Goal: Information Seeking & Learning: Learn about a topic

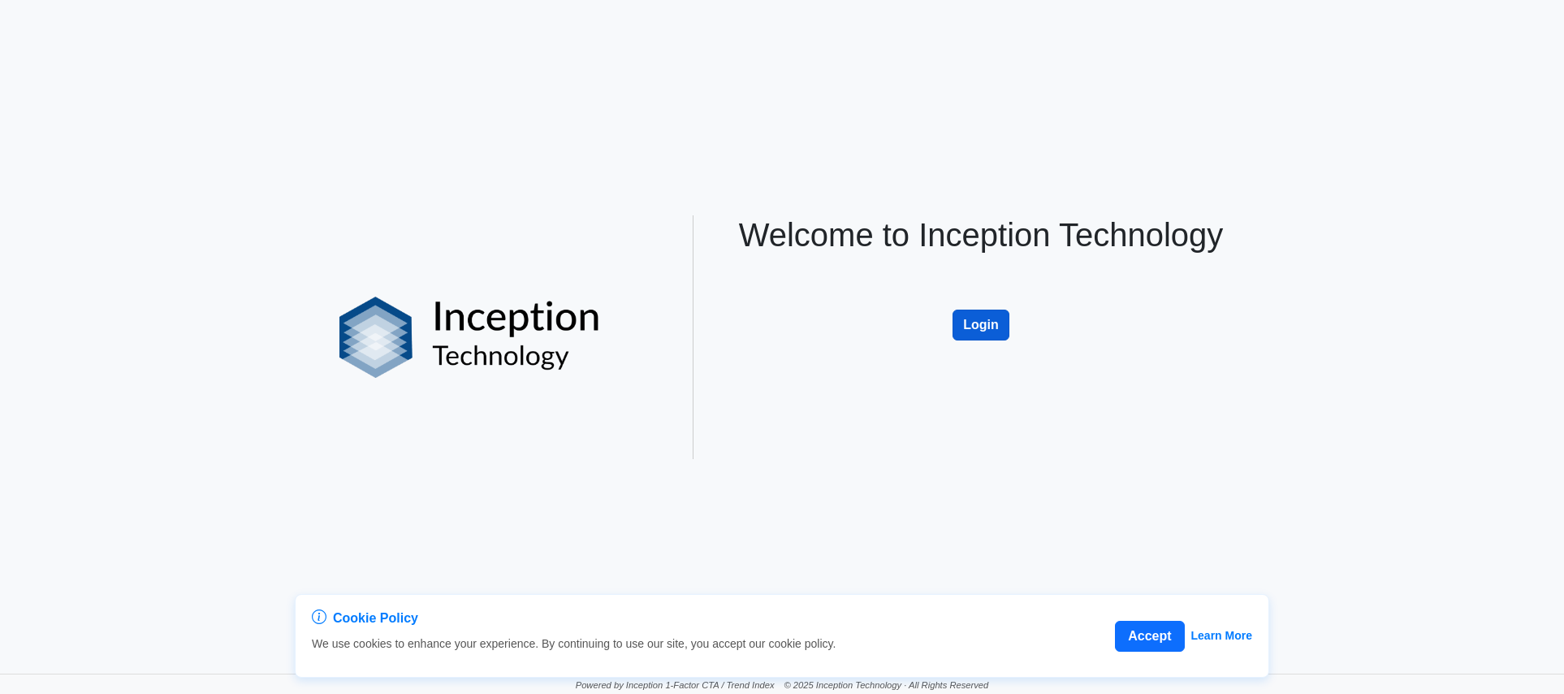
click at [976, 327] on button "Login" at bounding box center [981, 324] width 57 height 31
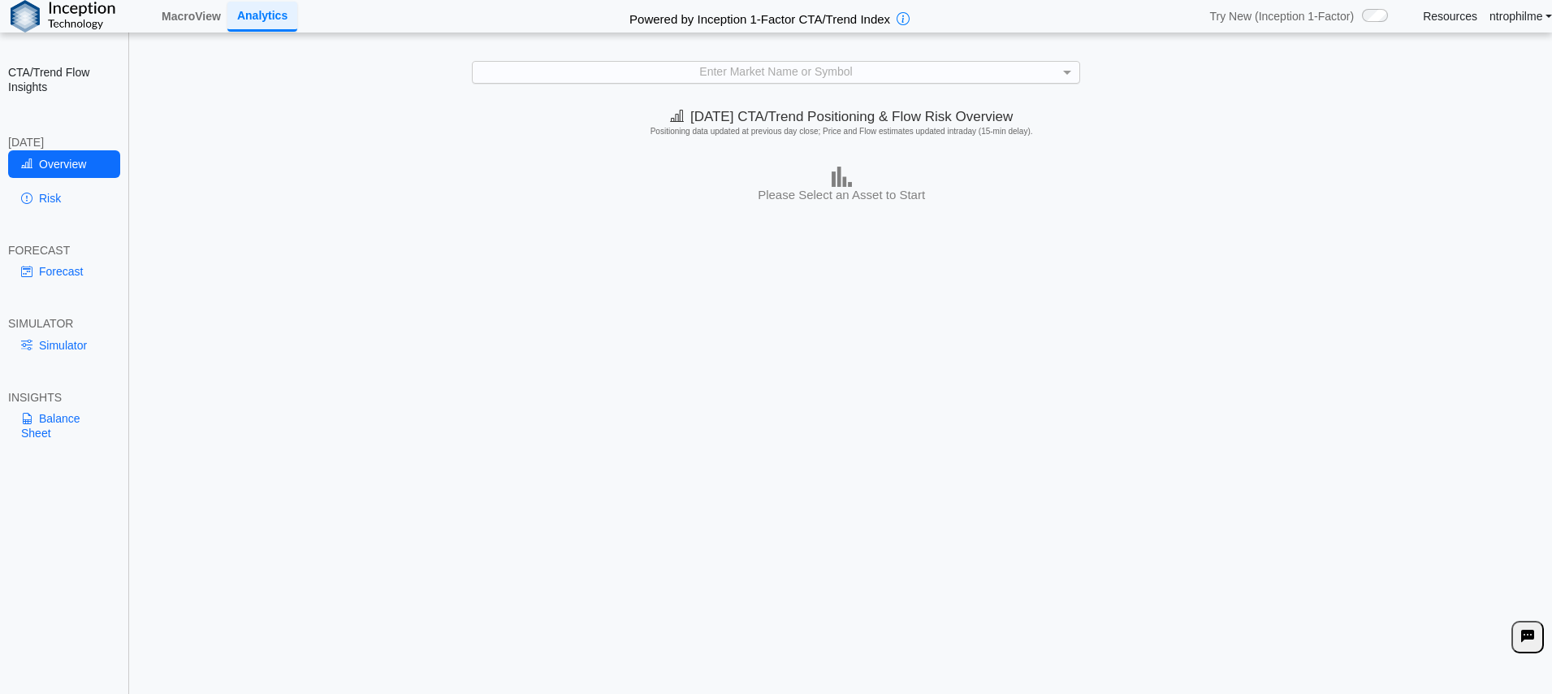
click at [831, 71] on div "Enter Market Name or Symbol" at bounding box center [776, 72] width 606 height 21
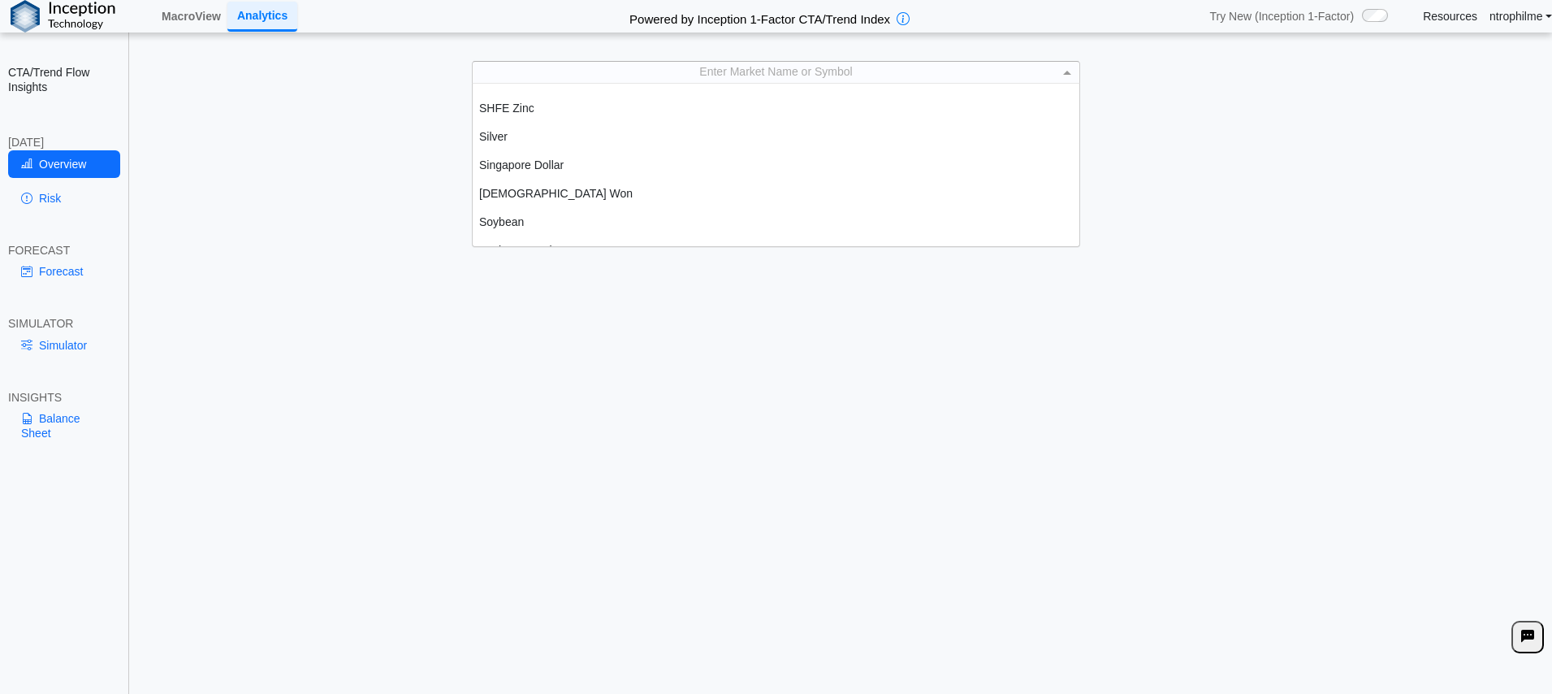
scroll to position [2924, 0]
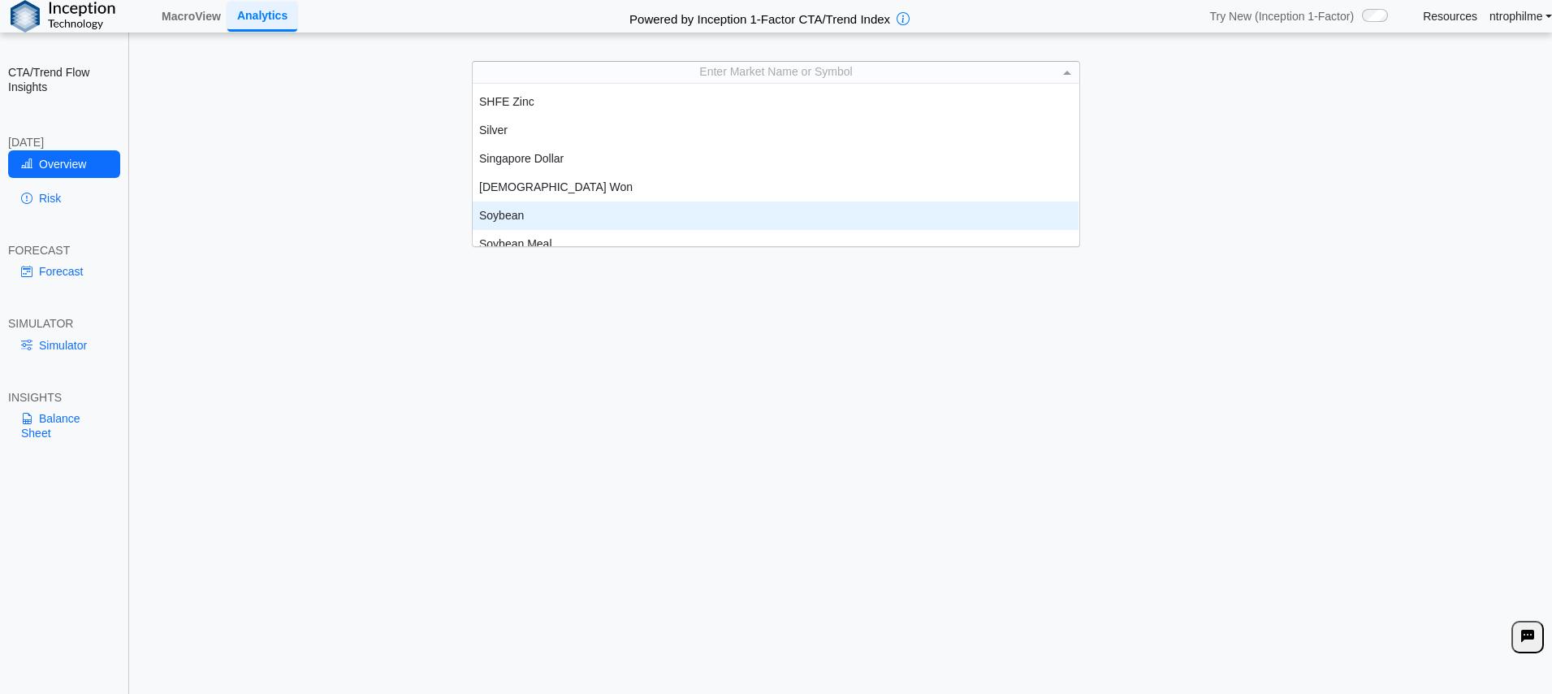
click at [735, 210] on div "Soybean" at bounding box center [776, 215] width 606 height 28
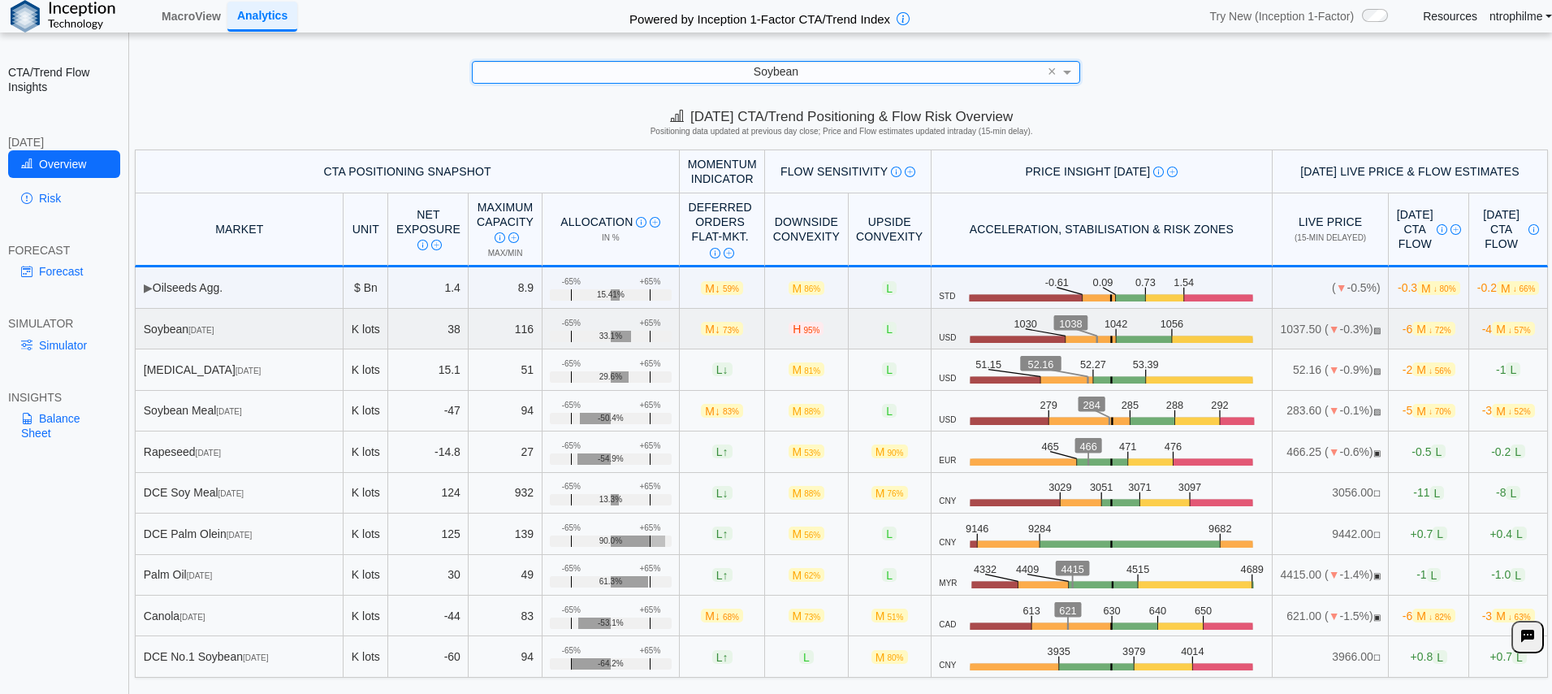
click at [1413, 335] on span "M ↓ 72%" at bounding box center [1434, 329] width 42 height 14
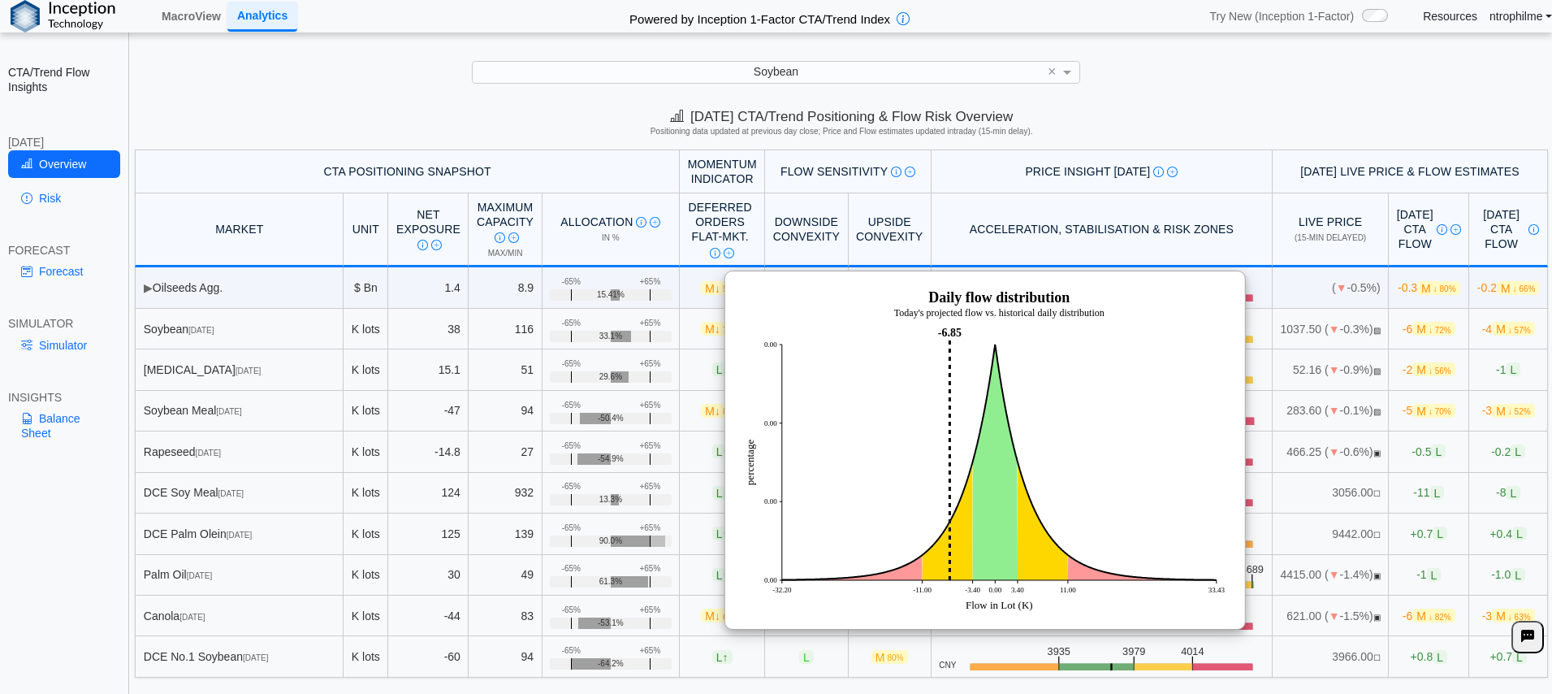
click at [1192, 125] on div "Today's CTA/Trend Positioning & Flow Risk Overview Positioning data updated at …" at bounding box center [841, 125] width 1421 height 50
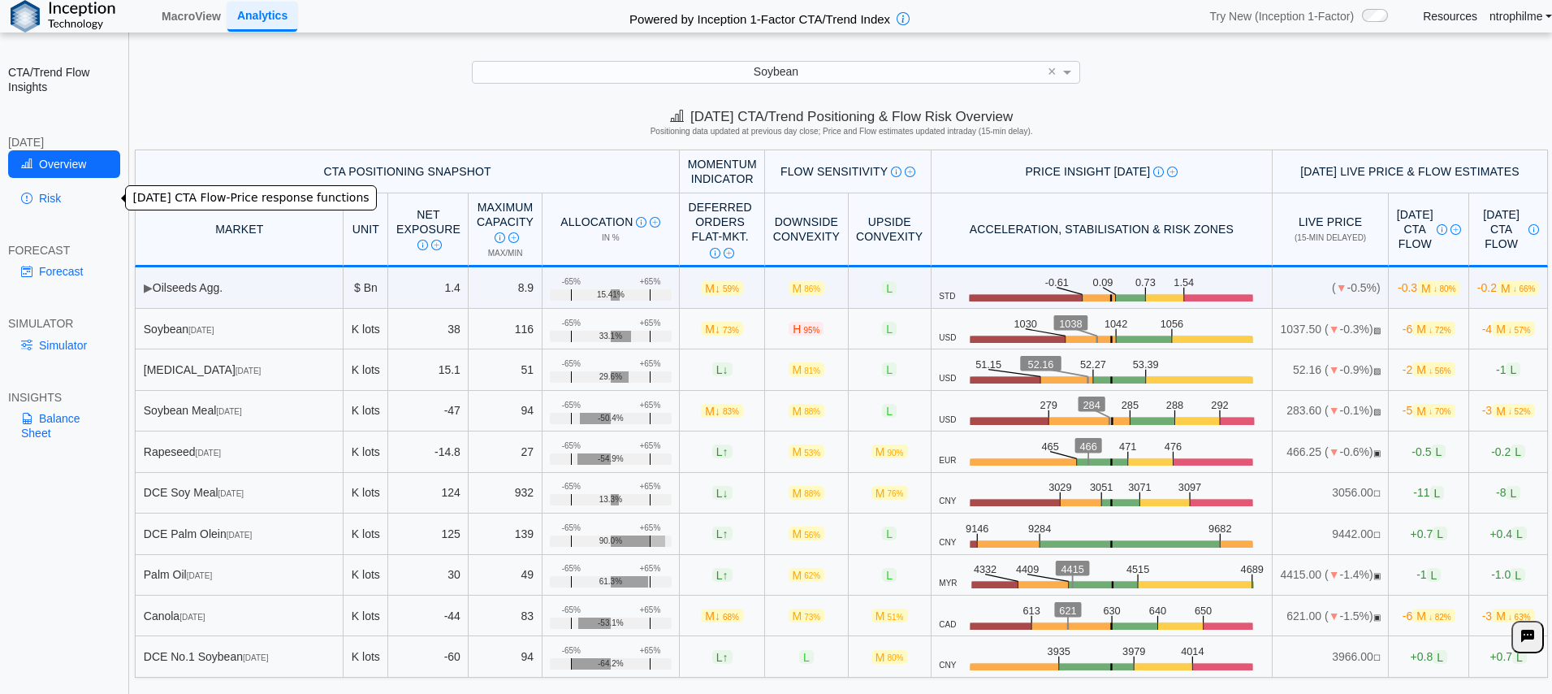
click at [58, 197] on link "Risk" at bounding box center [64, 198] width 112 height 28
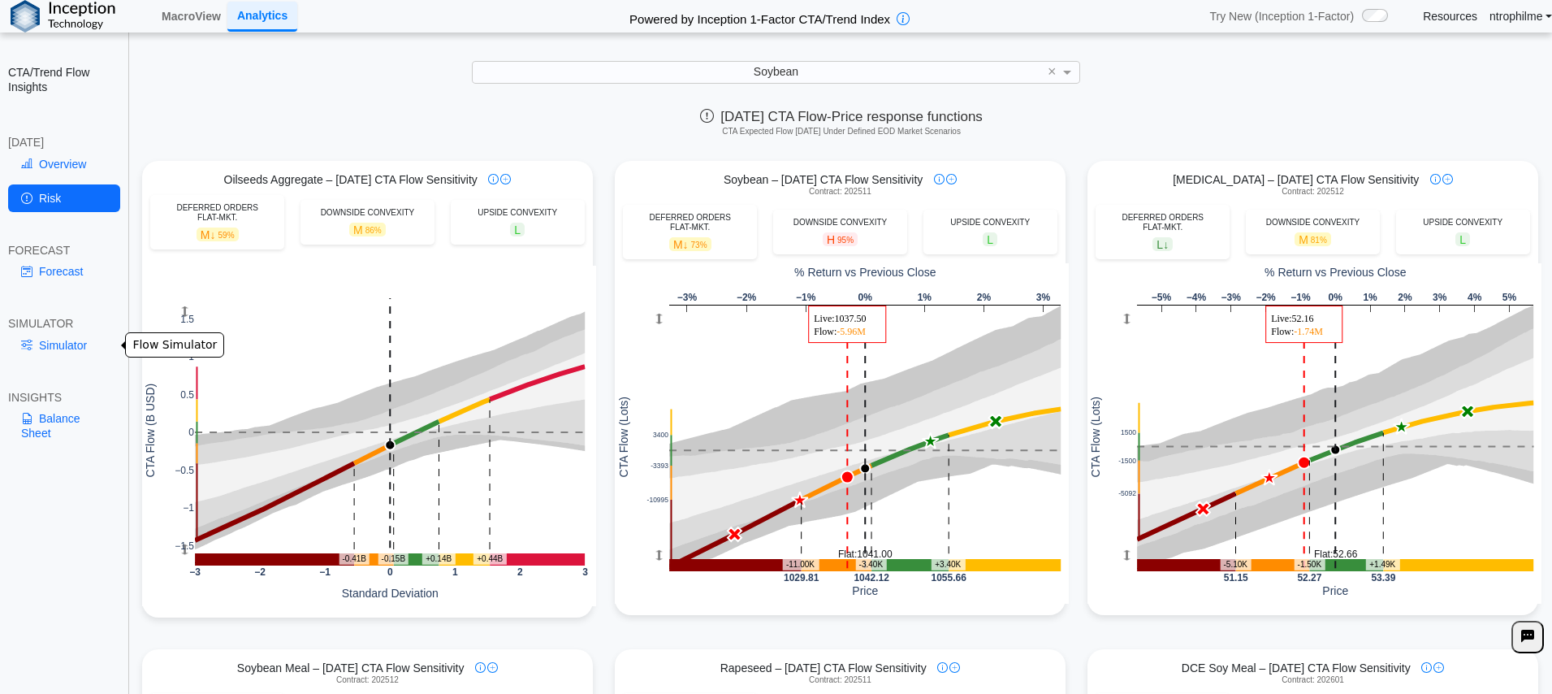
click at [58, 343] on link "Simulator" at bounding box center [64, 345] width 112 height 28
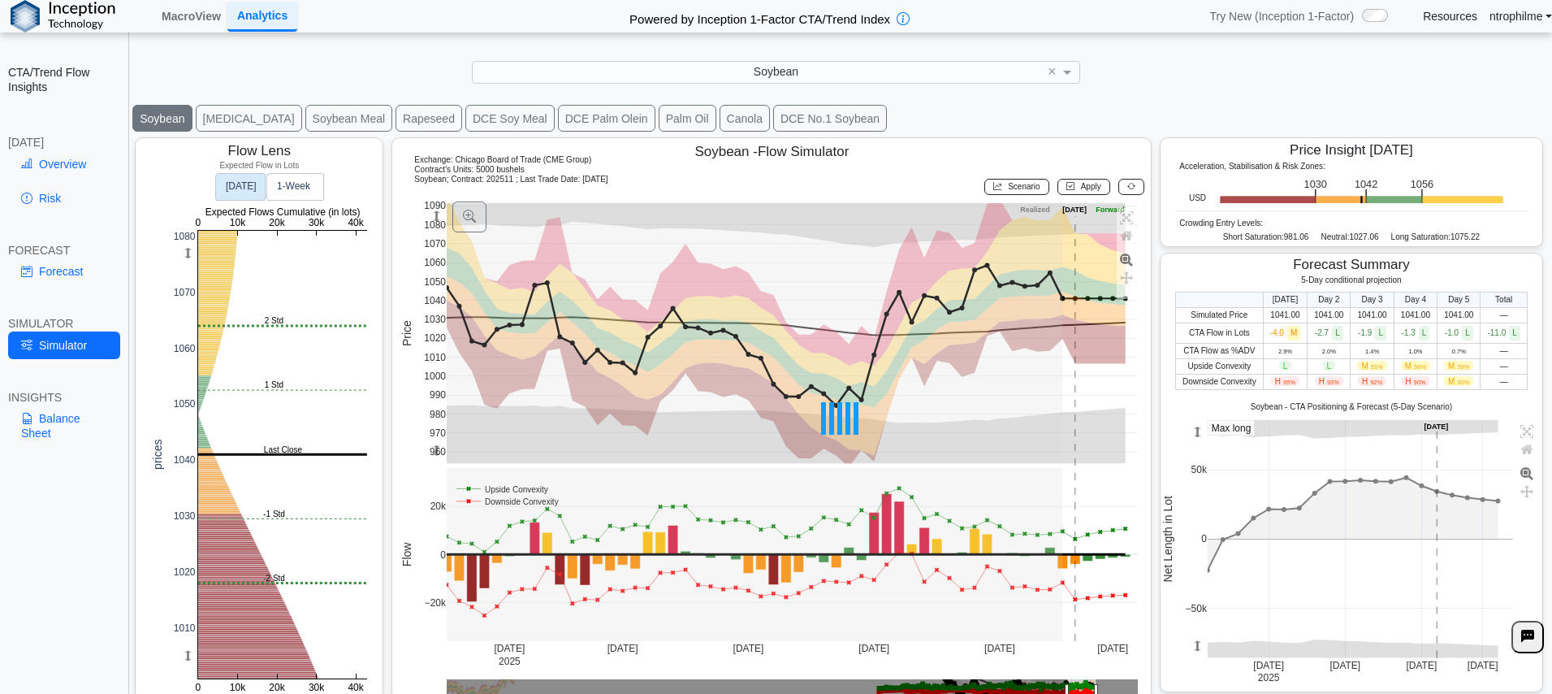
scroll to position [34, 0]
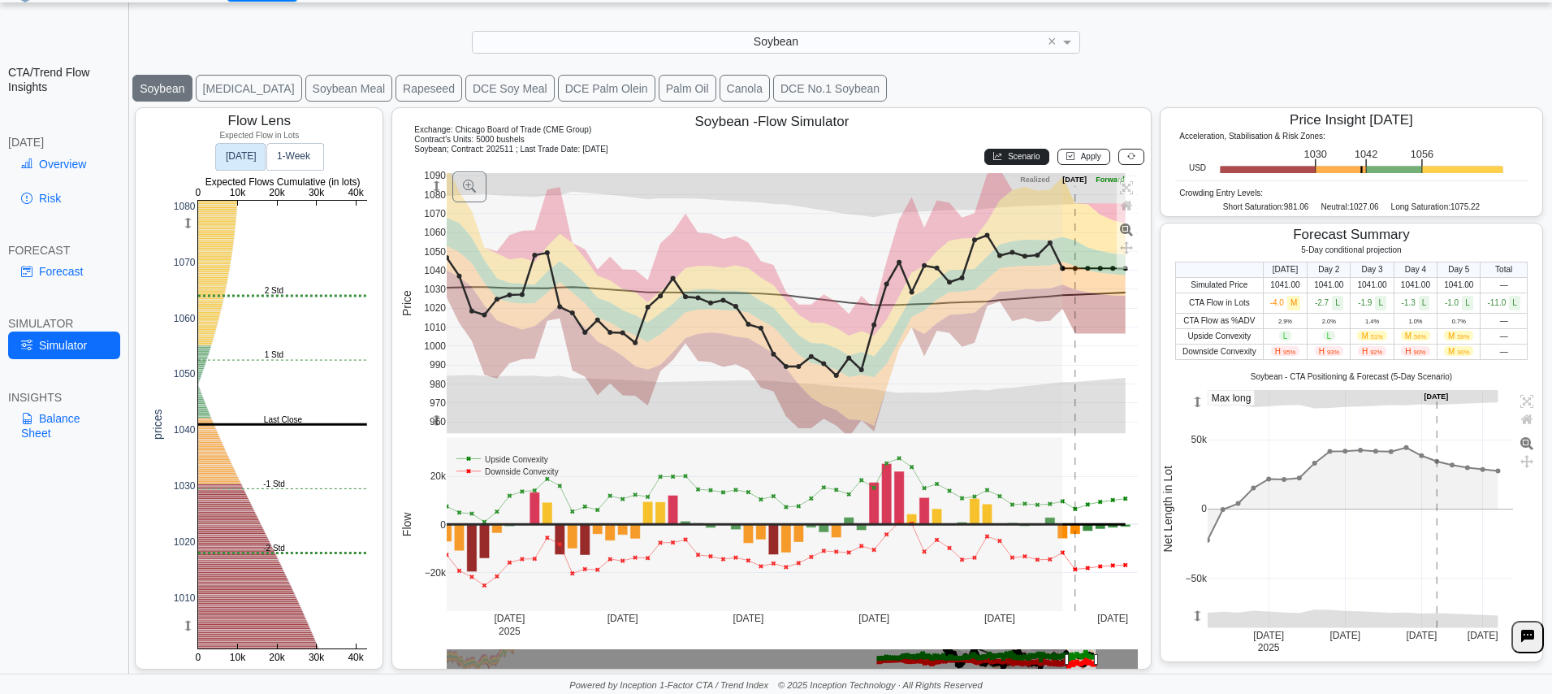
click at [1008, 158] on span "Scenario" at bounding box center [1024, 156] width 32 height 9
click at [1081, 153] on span "Apply" at bounding box center [1091, 156] width 20 height 9
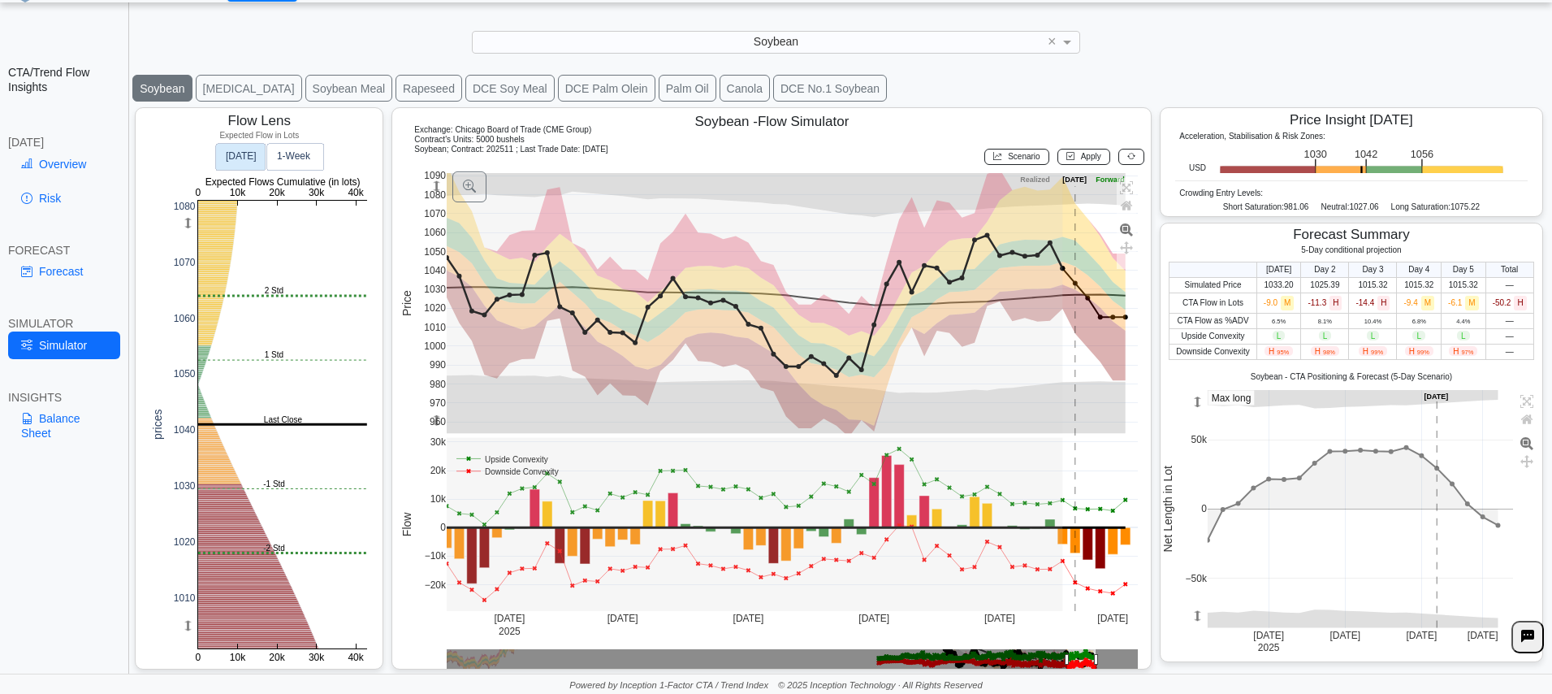
click at [1140, 54] on div "Soybean ×" at bounding box center [776, 42] width 1520 height 23
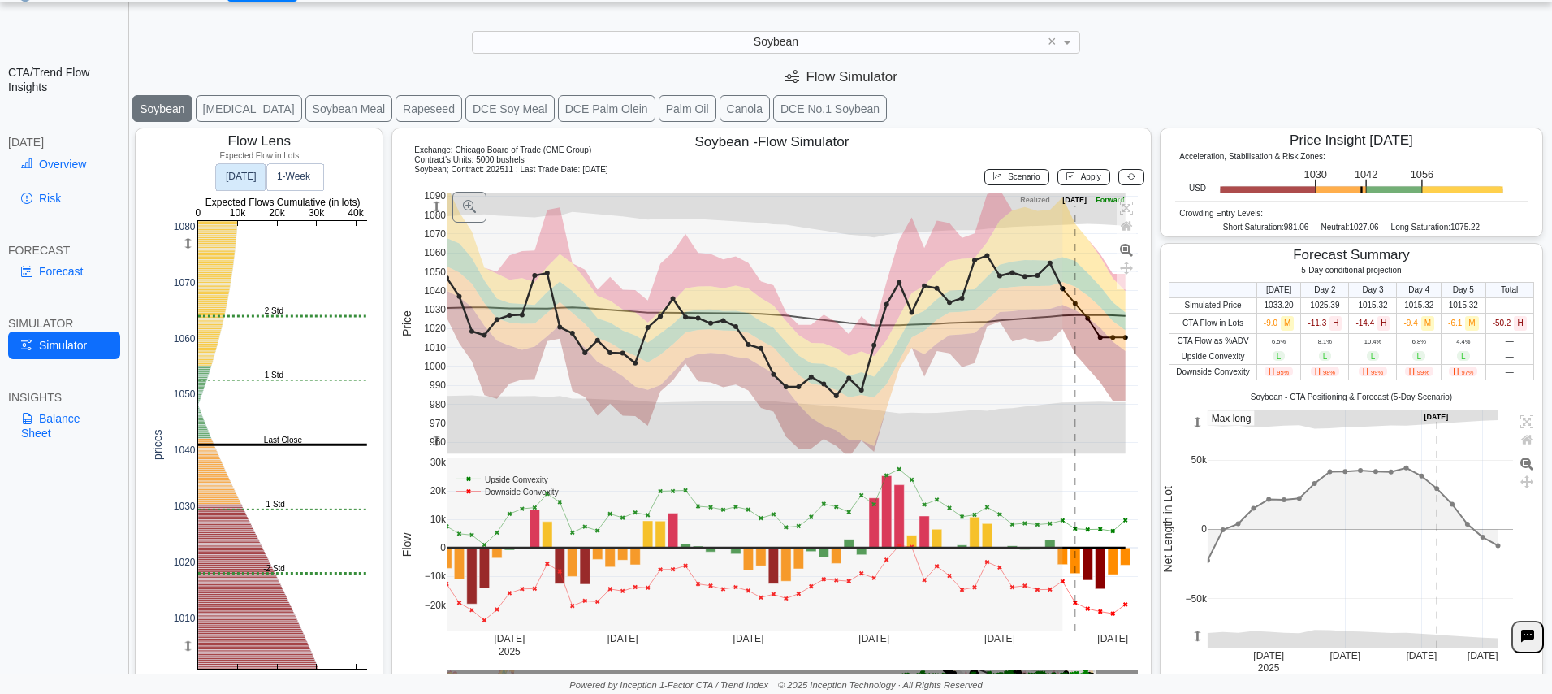
scroll to position [0, 0]
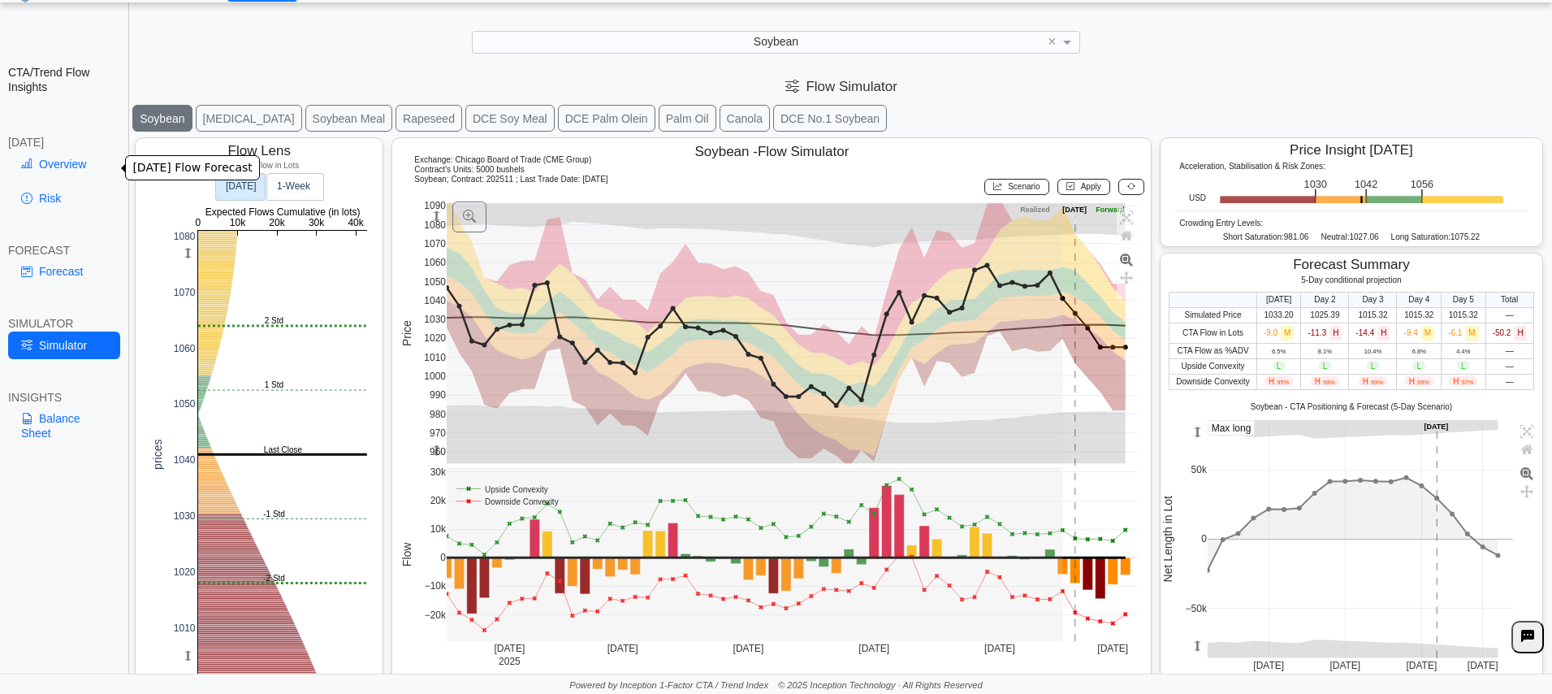
click at [81, 166] on link "Overview" at bounding box center [64, 164] width 112 height 28
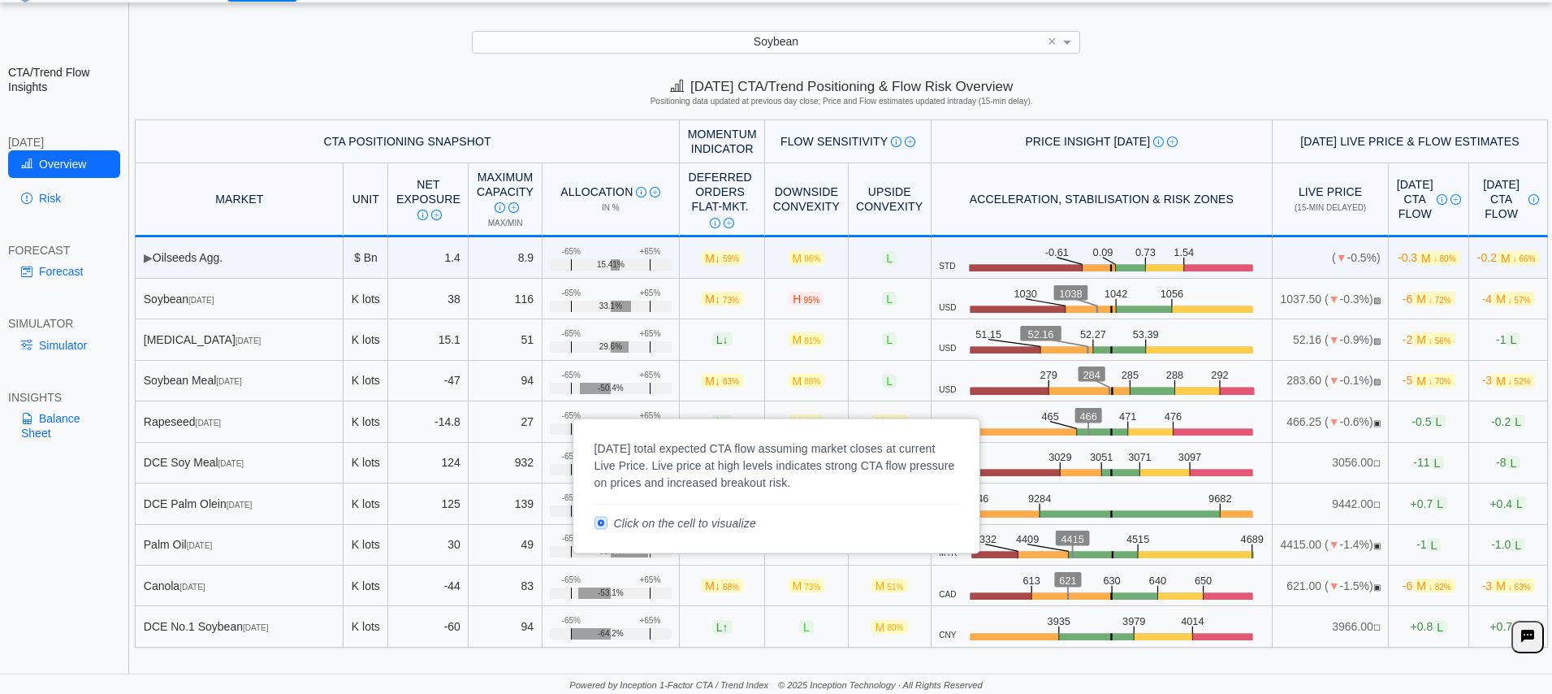
click at [1437, 202] on img at bounding box center [1442, 199] width 11 height 11
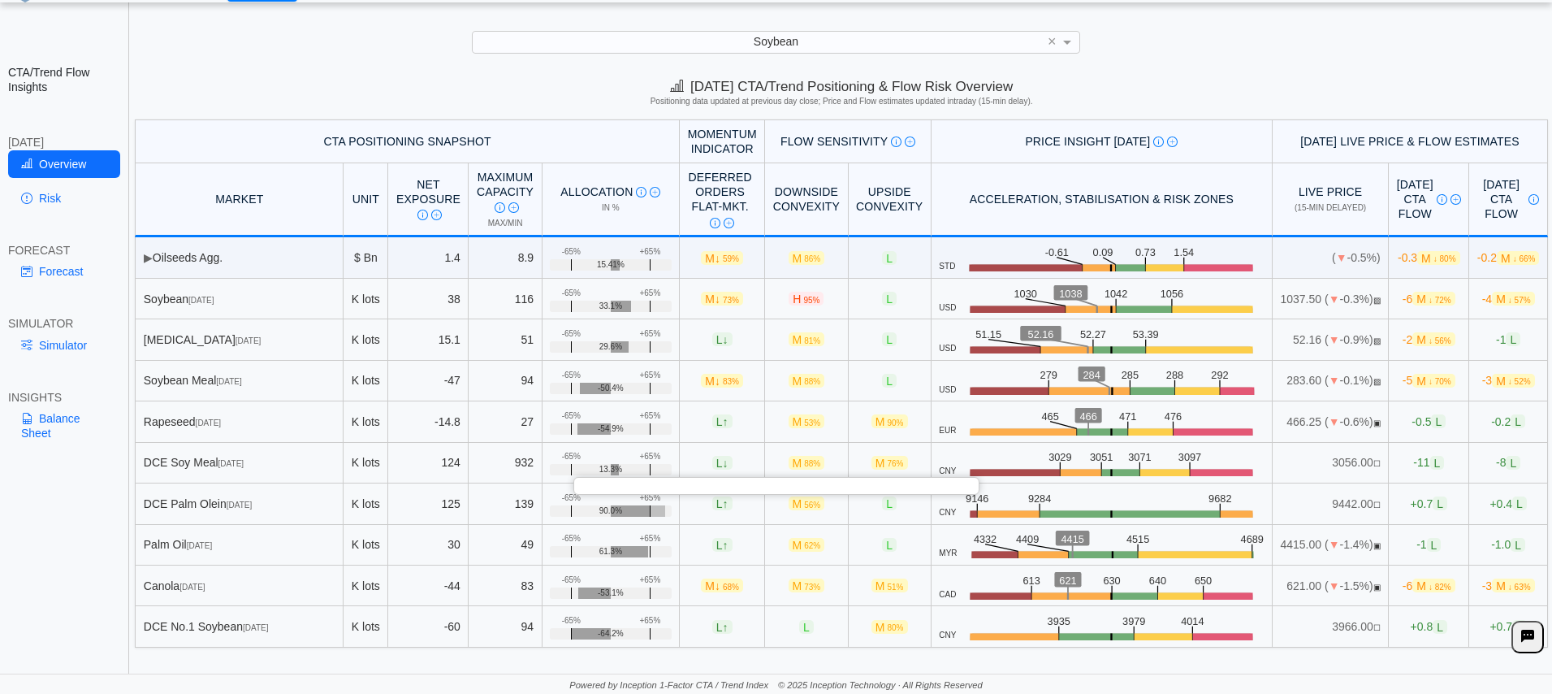
click at [1451, 201] on img at bounding box center [1456, 199] width 11 height 11
click at [1429, 298] on span "↓ 82%" at bounding box center [1440, 300] width 23 height 9
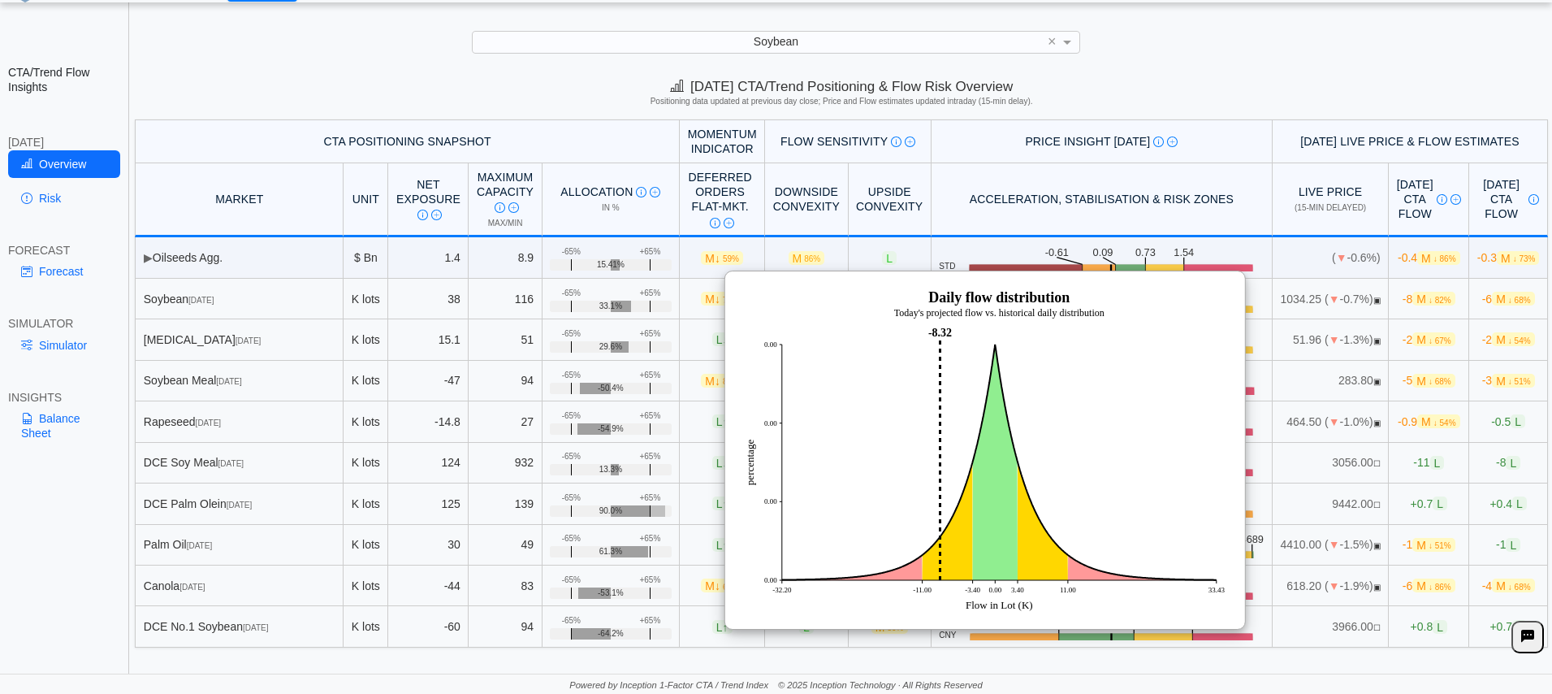
click at [1138, 45] on div "Soybean ×" at bounding box center [776, 42] width 1520 height 23
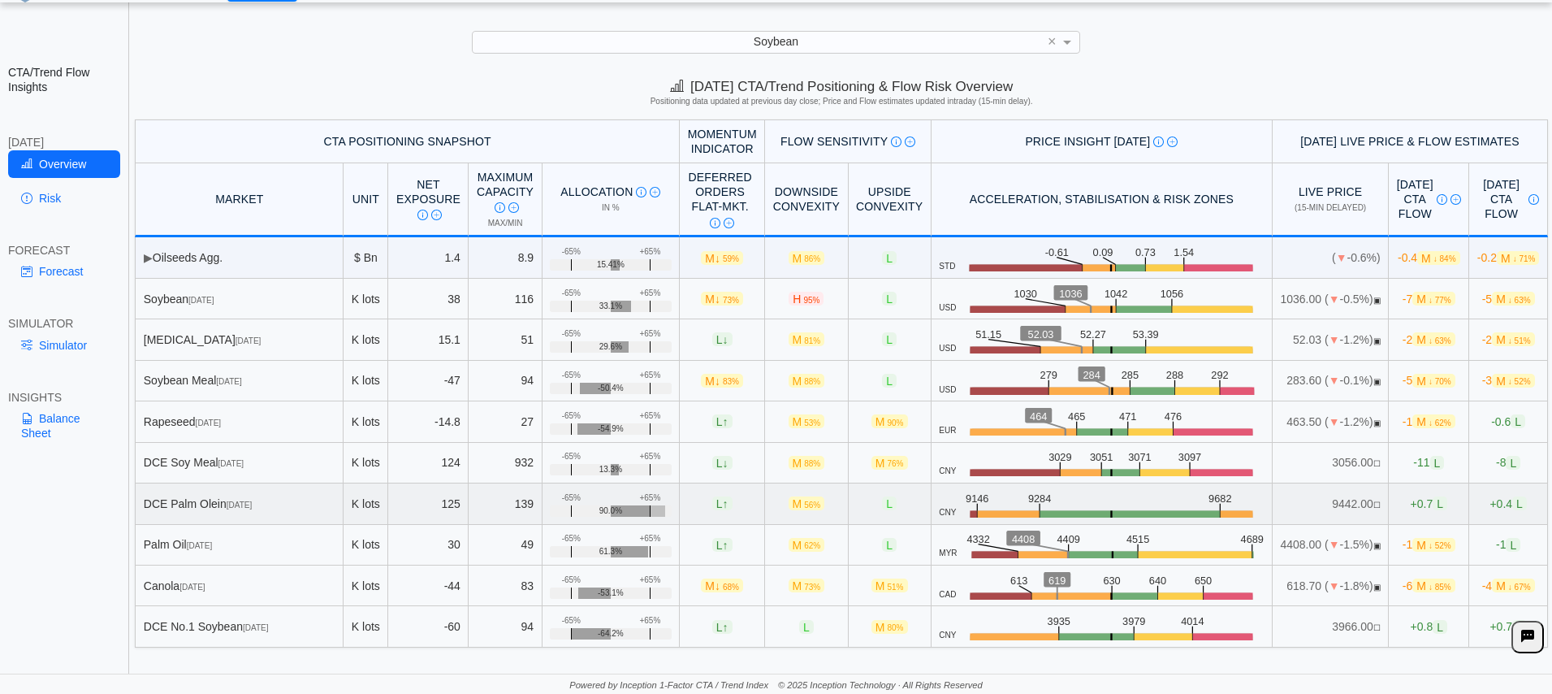
scroll to position [1, 0]
click at [46, 426] on link "Balance Sheet" at bounding box center [64, 426] width 112 height 42
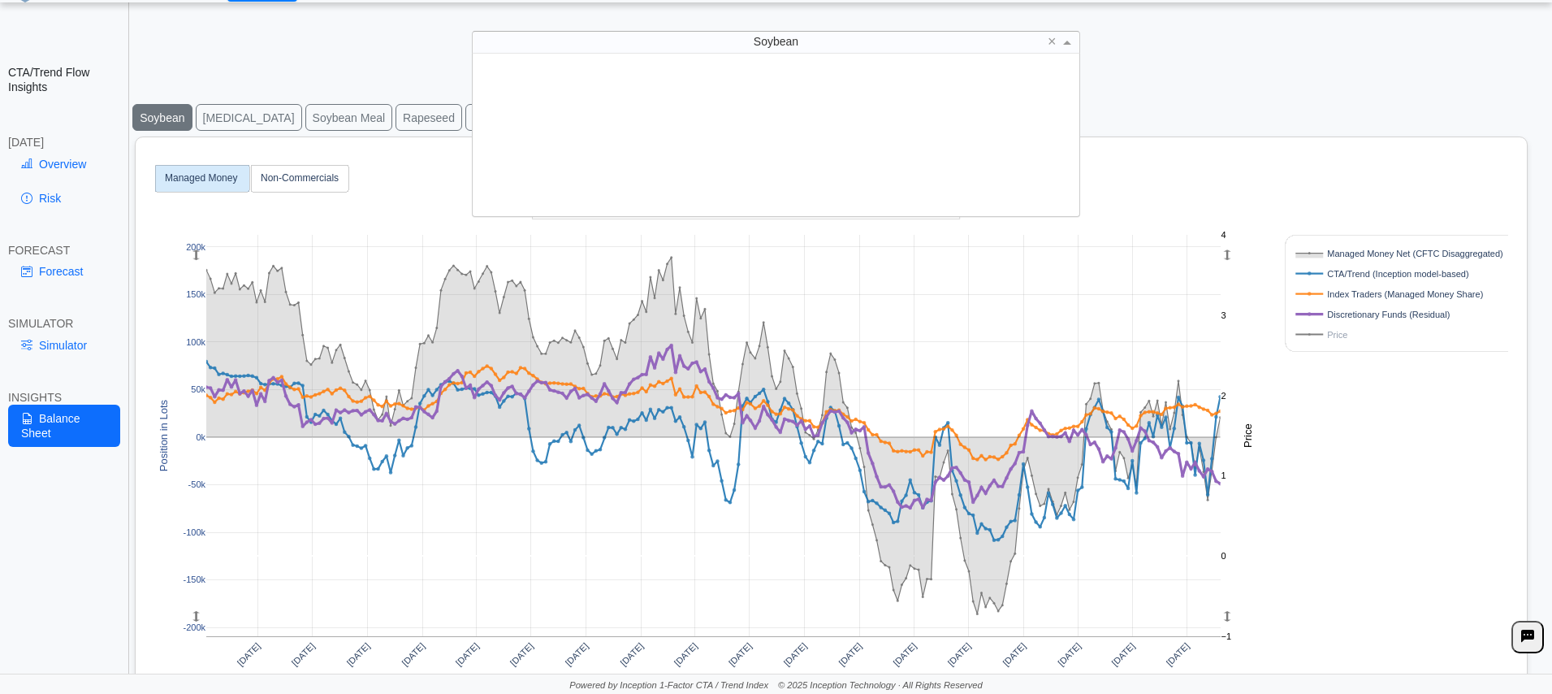
click at [1065, 41] on span at bounding box center [1067, 43] width 8 height 4
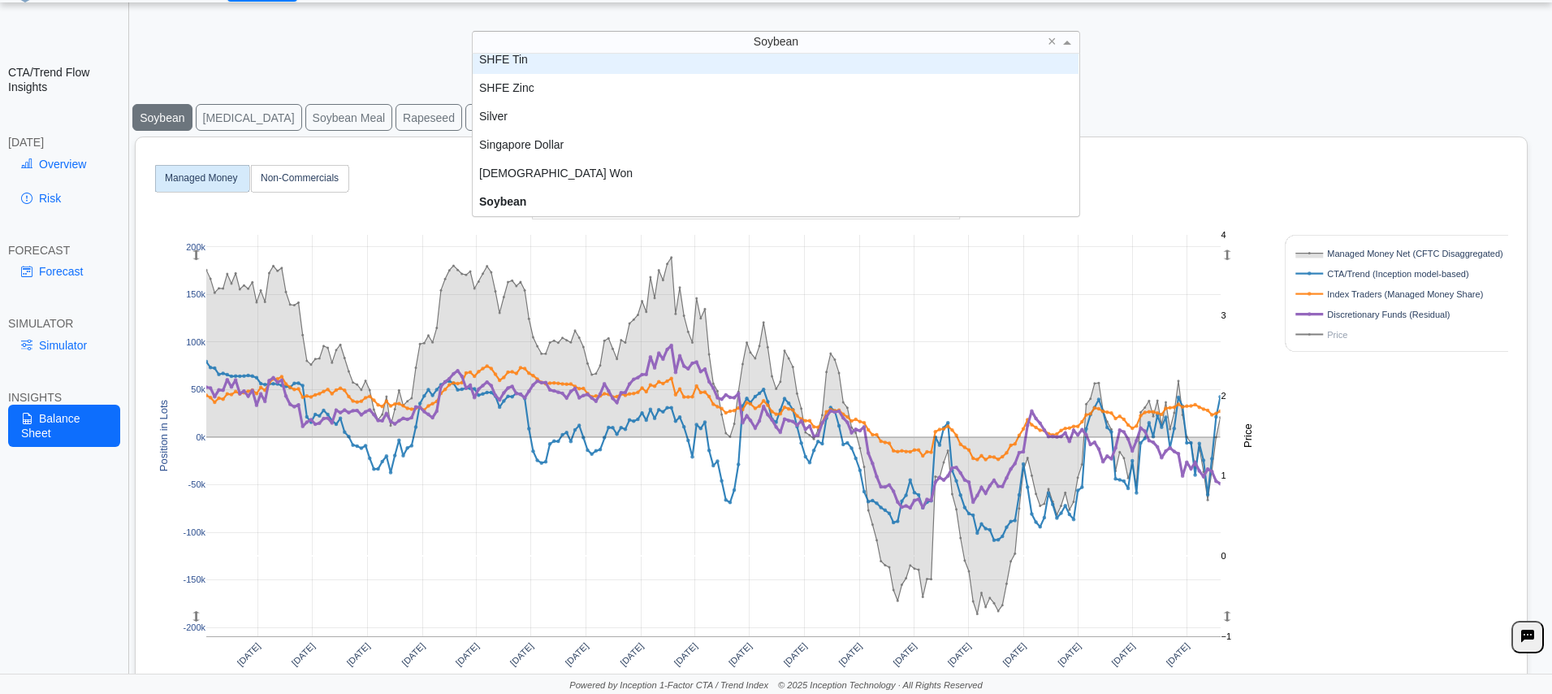
scroll to position [2908, 0]
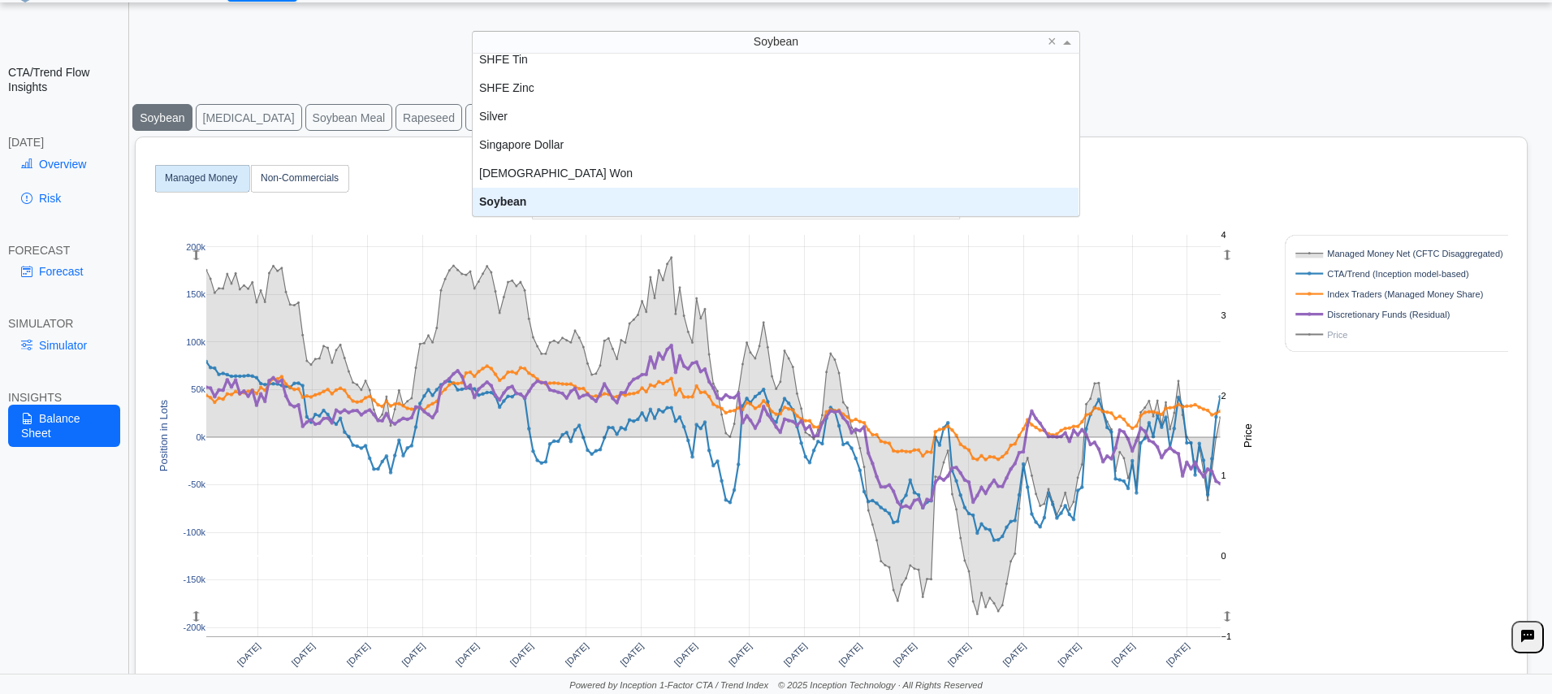
click at [602, 201] on div "Soybean" at bounding box center [776, 202] width 606 height 28
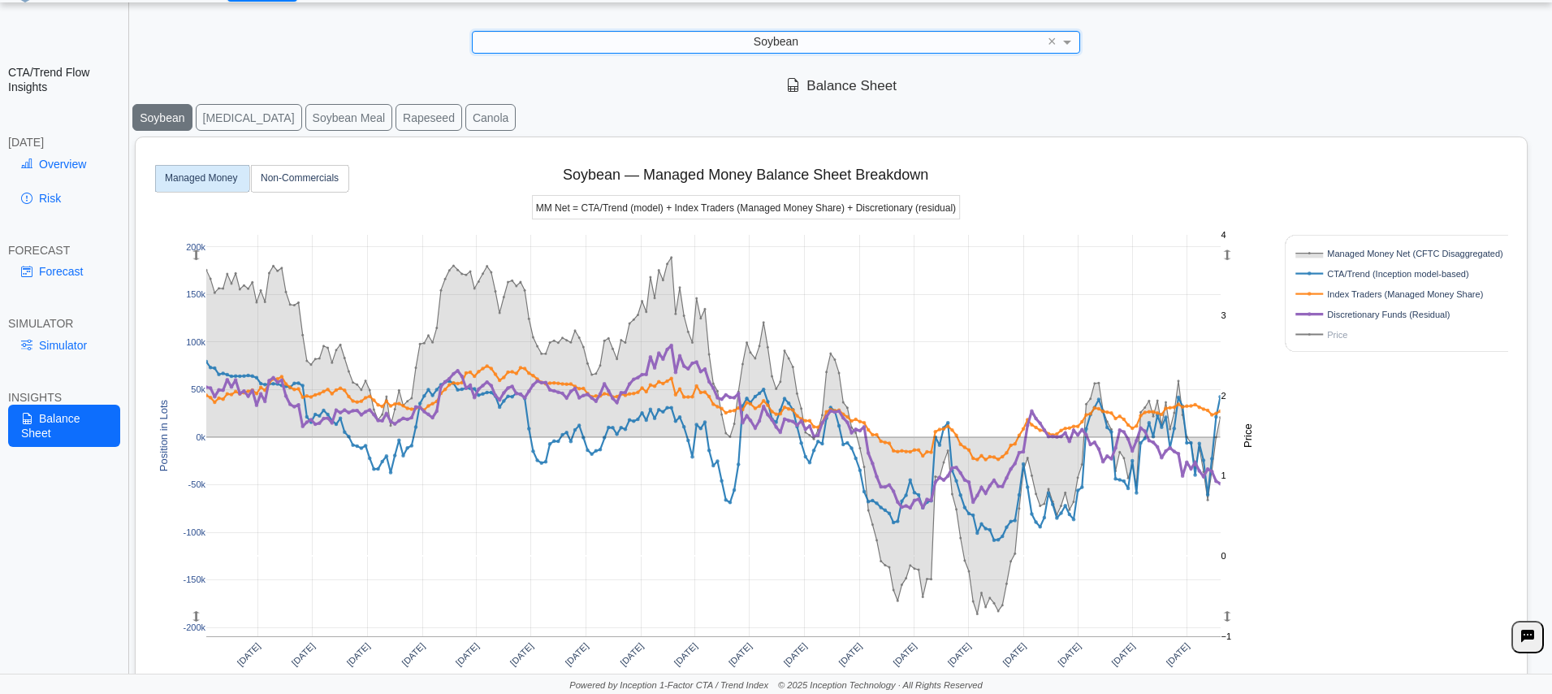
click at [1148, 80] on div "Balance Sheet" at bounding box center [841, 85] width 1421 height 33
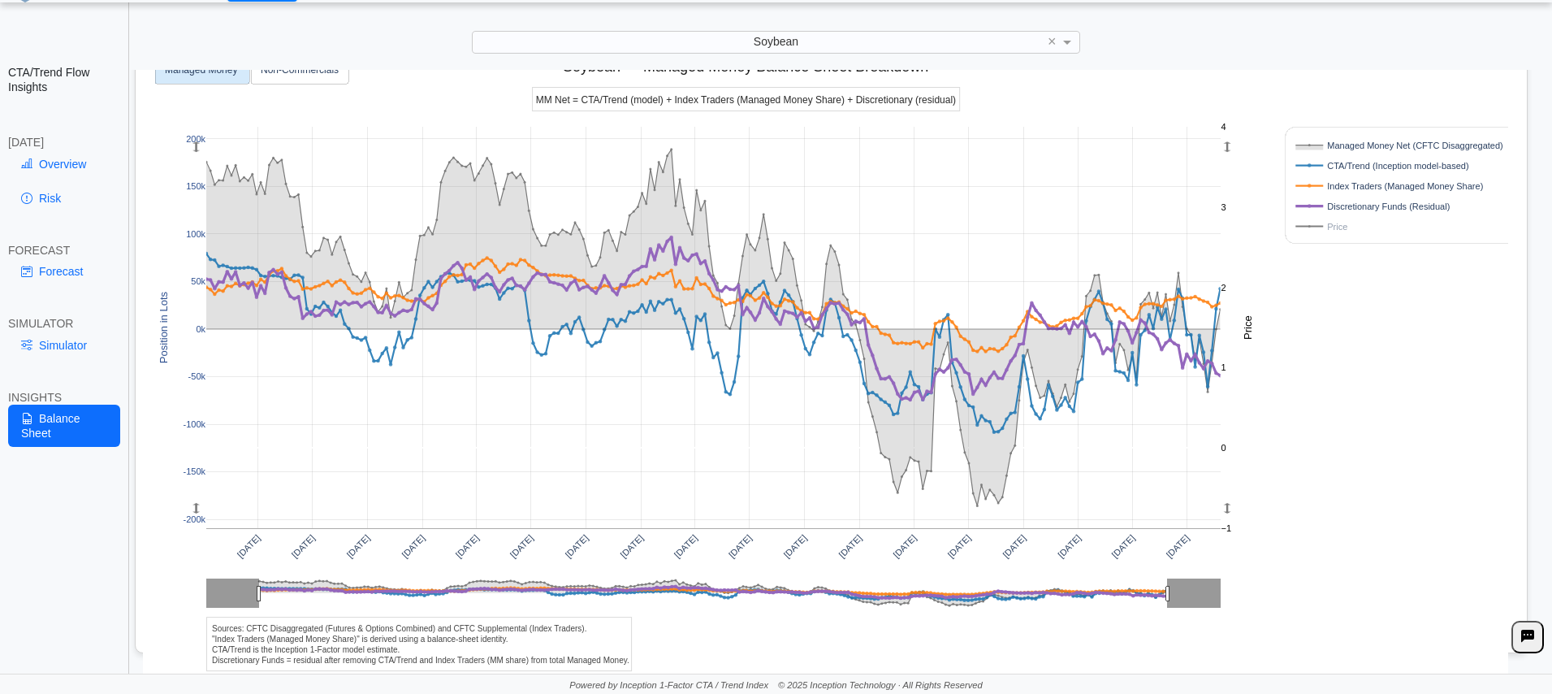
scroll to position [125, 0]
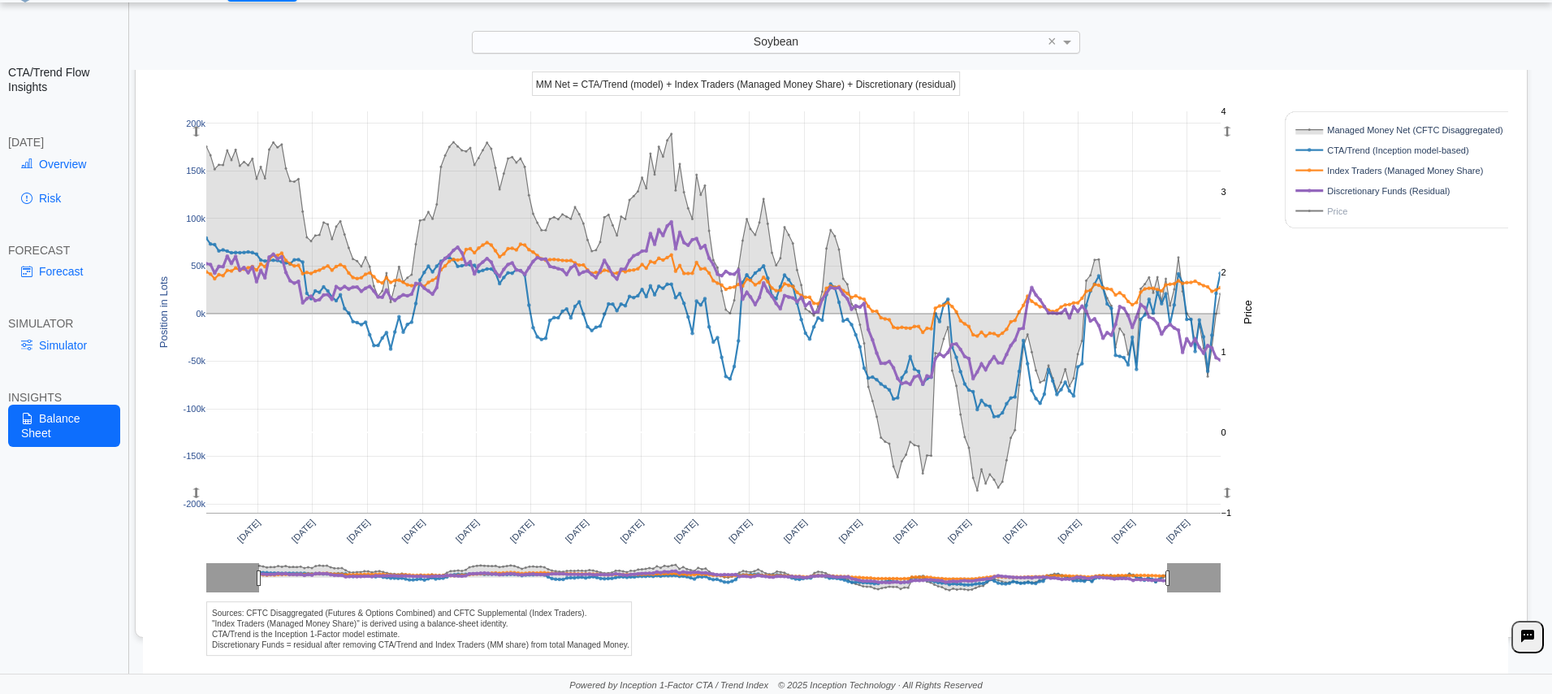
click at [830, 32] on div "Soybean" at bounding box center [776, 42] width 606 height 21
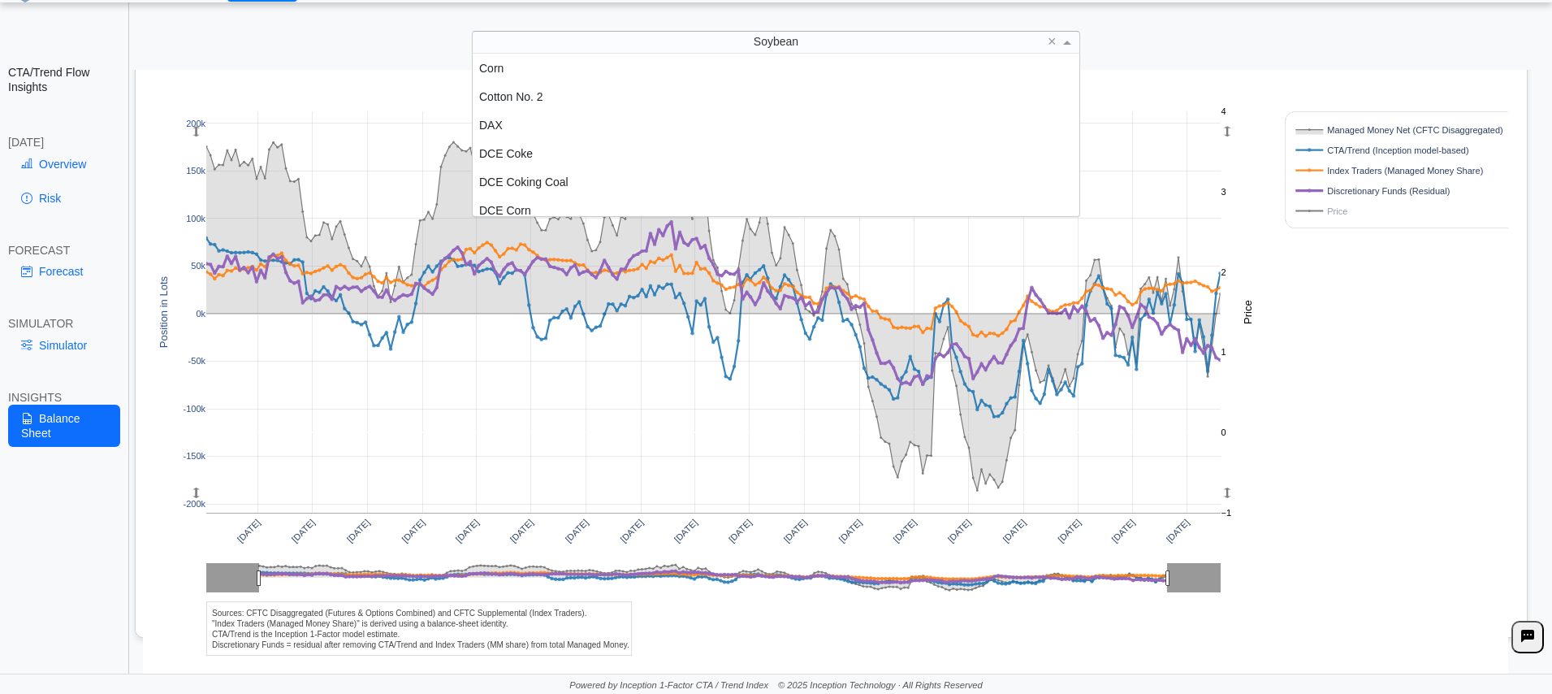
scroll to position [707, 0]
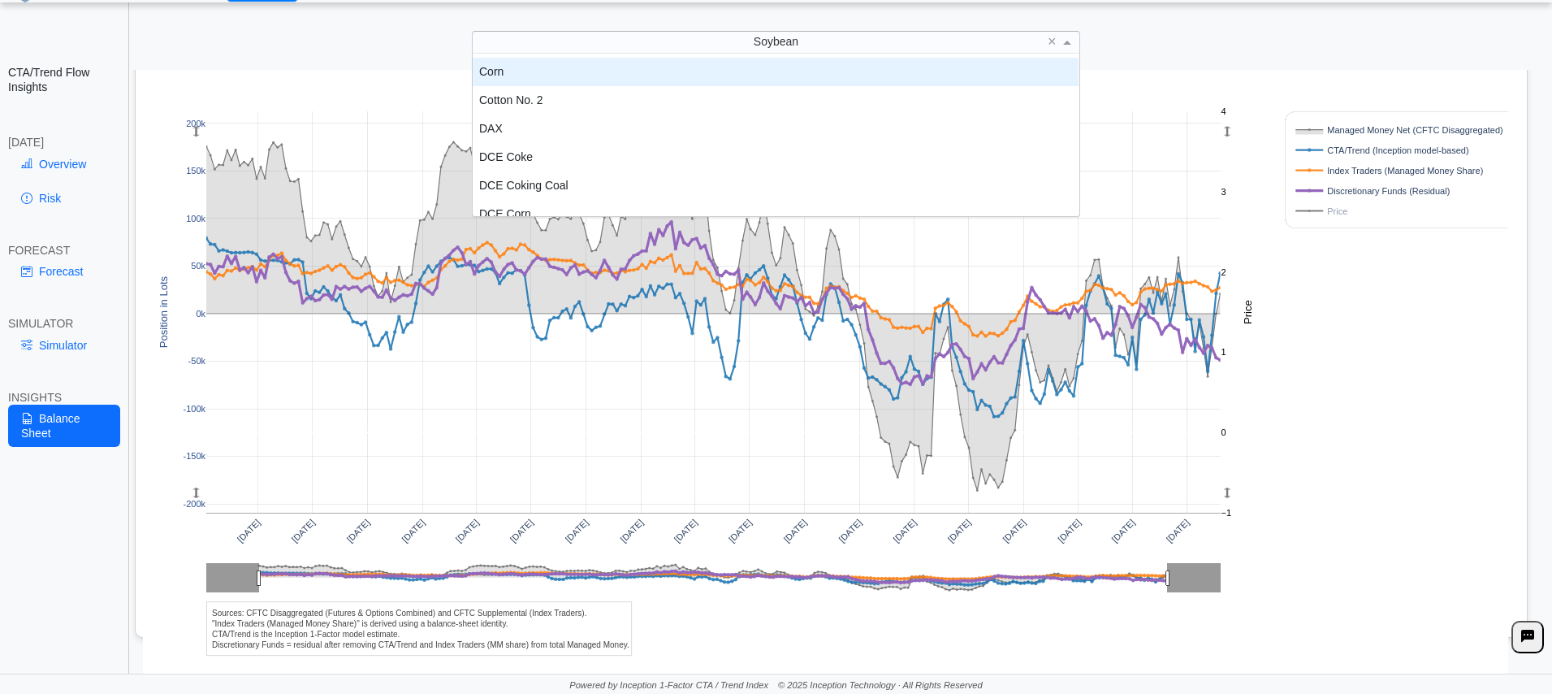
click at [520, 66] on div "Corn" at bounding box center [776, 72] width 606 height 28
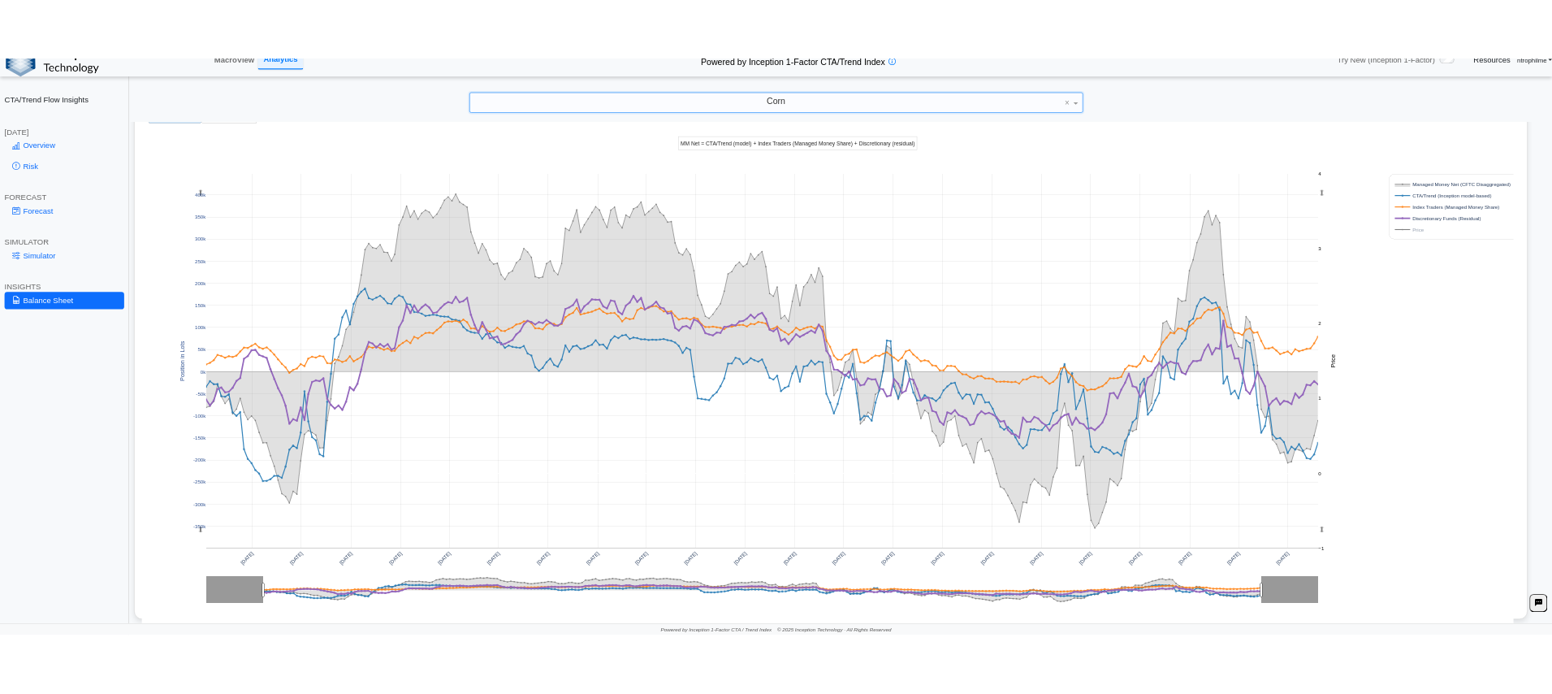
scroll to position [34, 0]
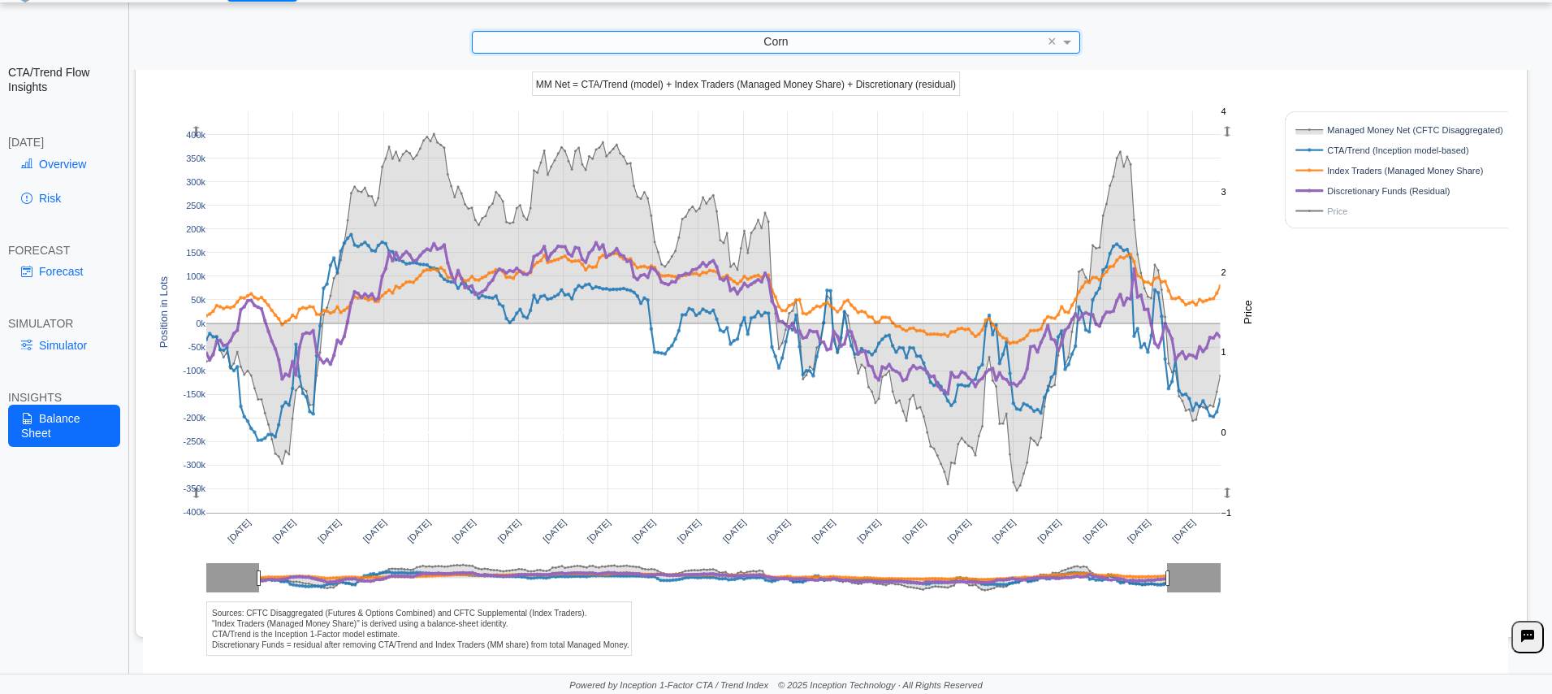
click at [737, 41] on div "Corn" at bounding box center [776, 42] width 606 height 21
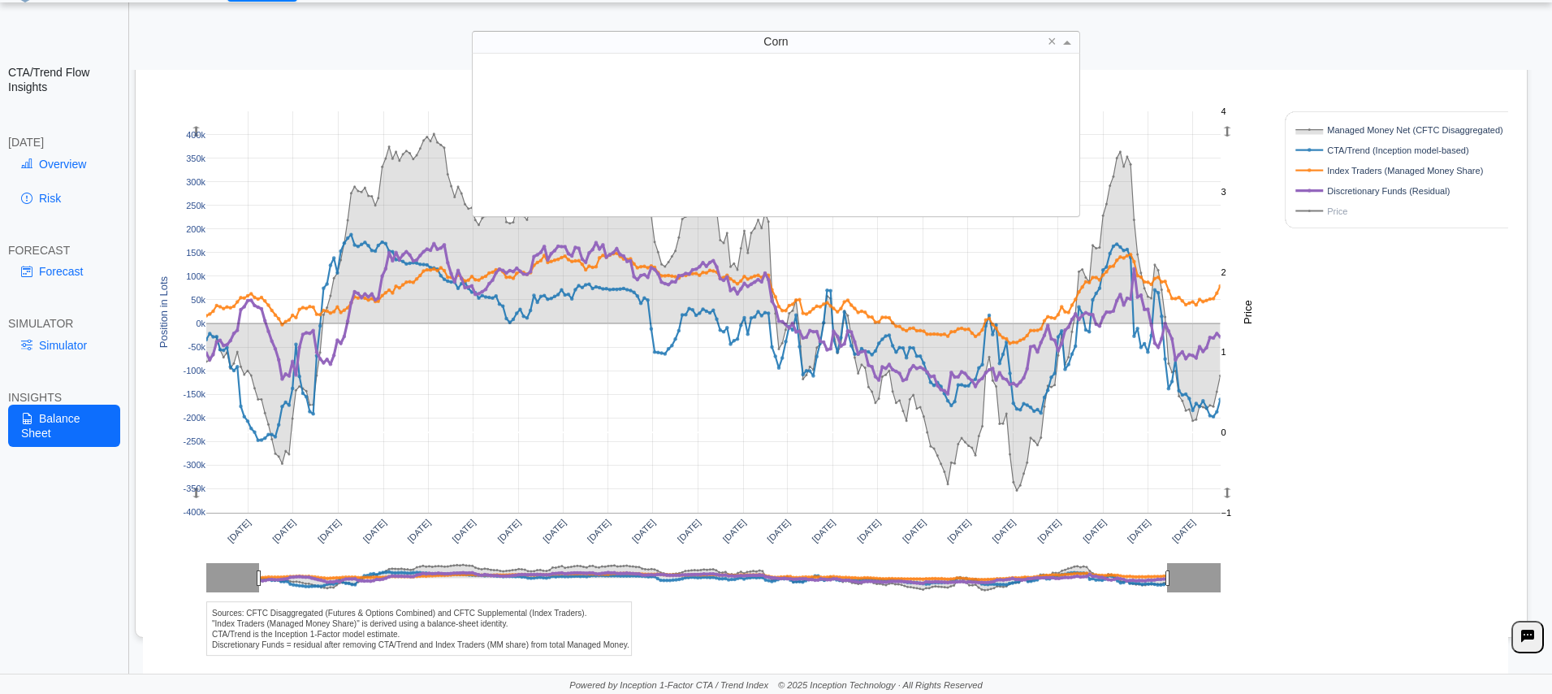
scroll to position [150, 595]
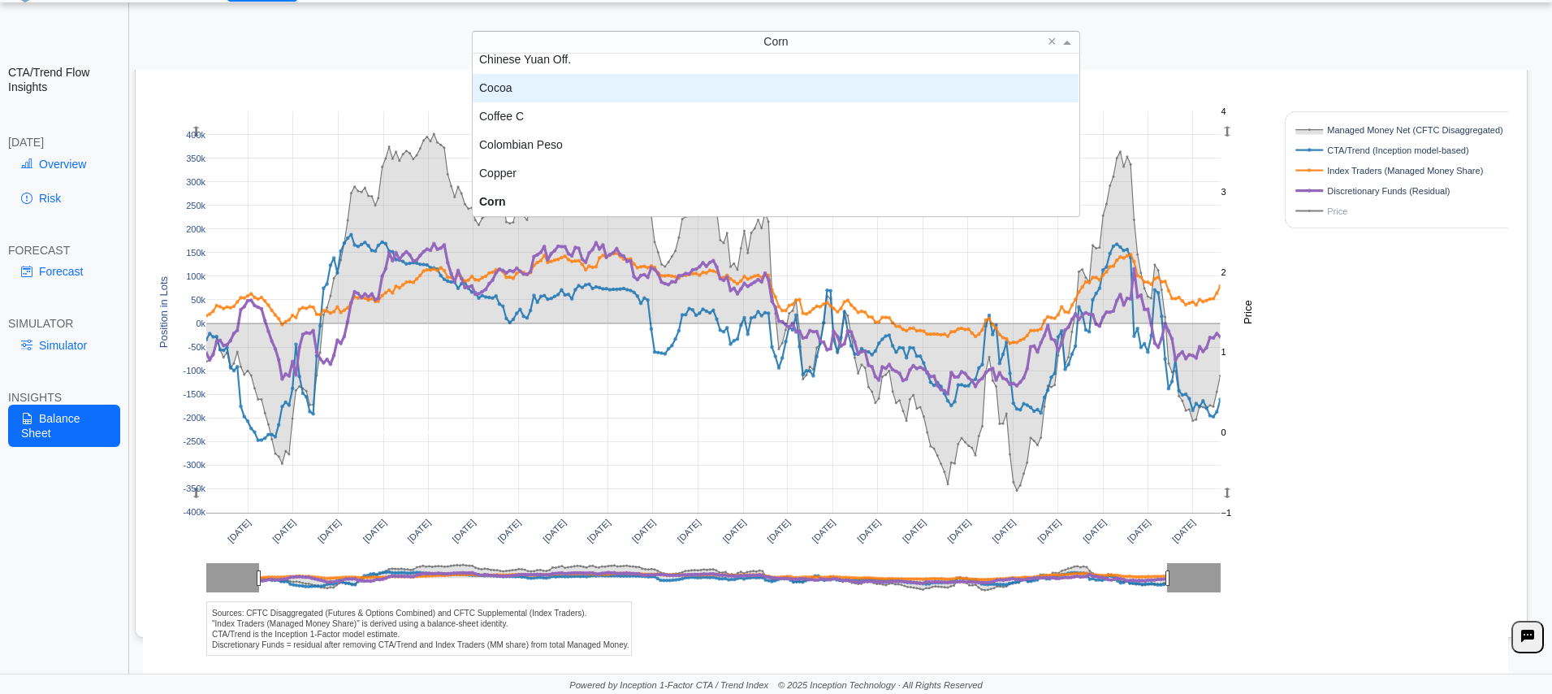
click at [1343, 366] on div "Apr 2020 Jul 2020 Oct 2020 Jan 2021 Apr 2021 Jul 2021 Oct 2021 Jan 2022 Apr 202…" at bounding box center [825, 343] width 1365 height 659
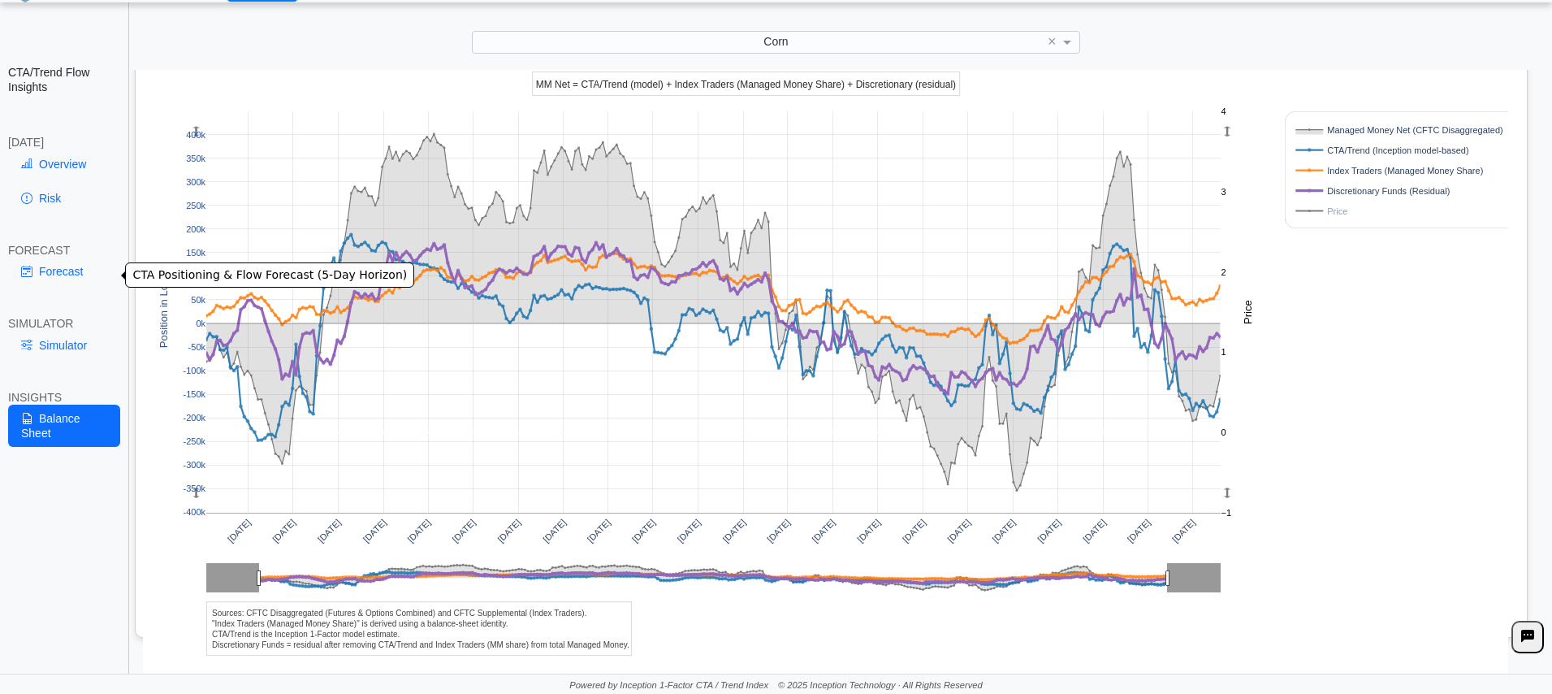
click at [51, 266] on link "Forecast" at bounding box center [64, 271] width 112 height 28
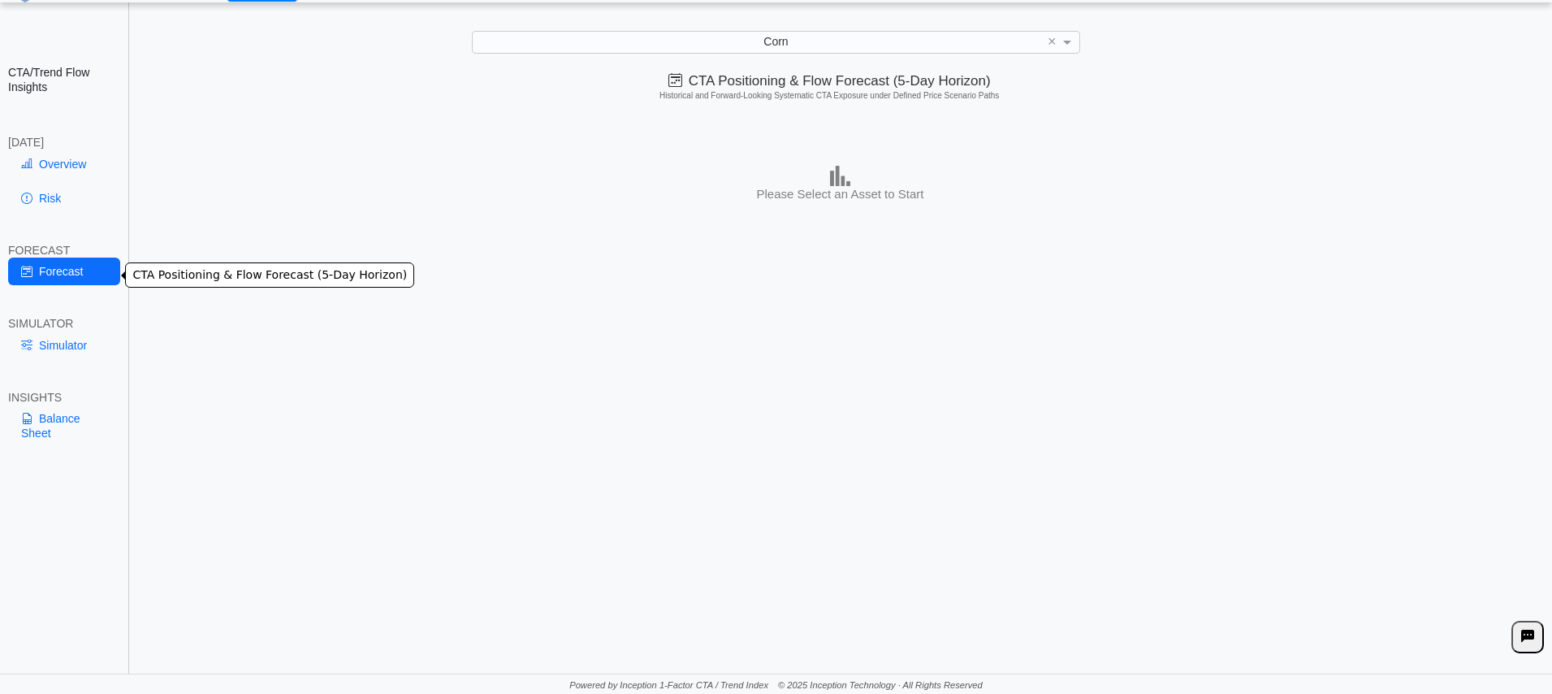
scroll to position [0, 0]
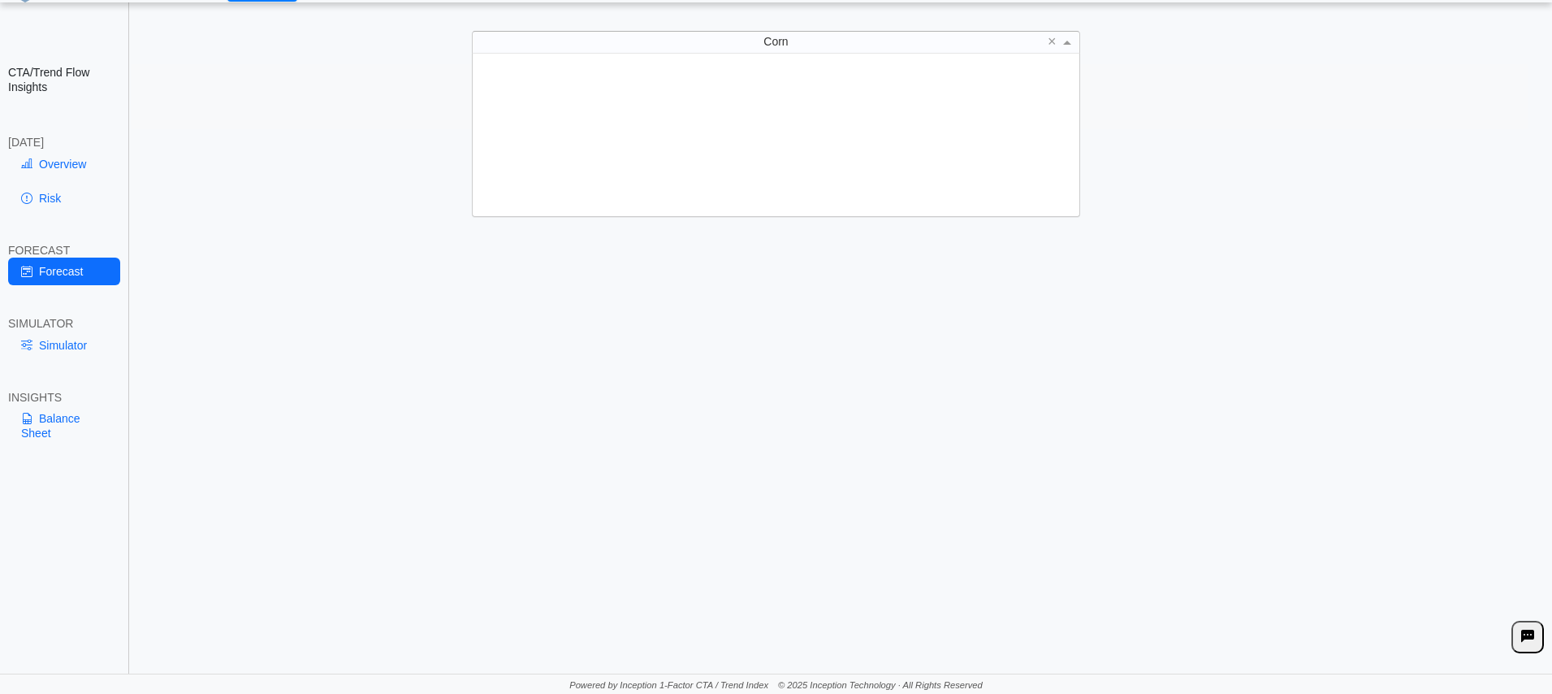
click at [782, 35] on span "Corn" at bounding box center [776, 41] width 24 height 13
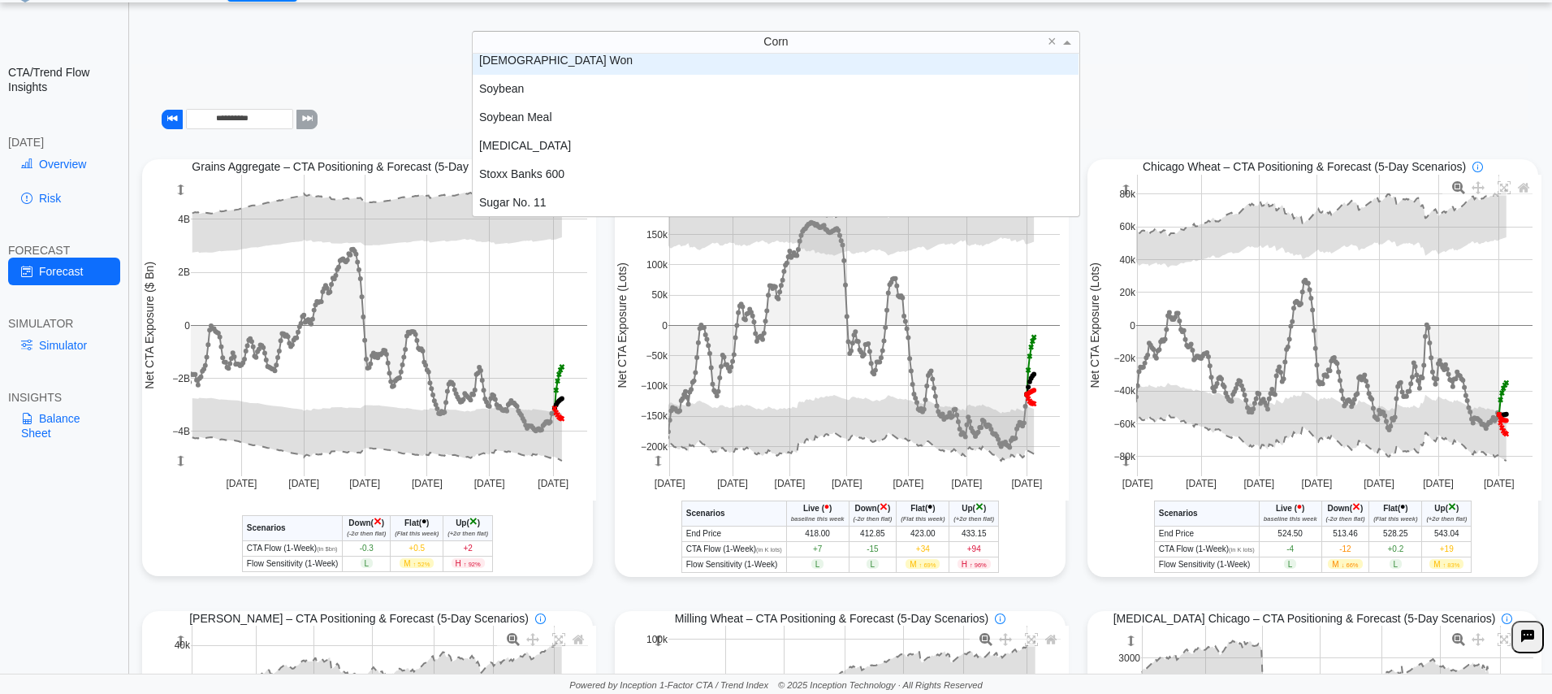
scroll to position [2979, 0]
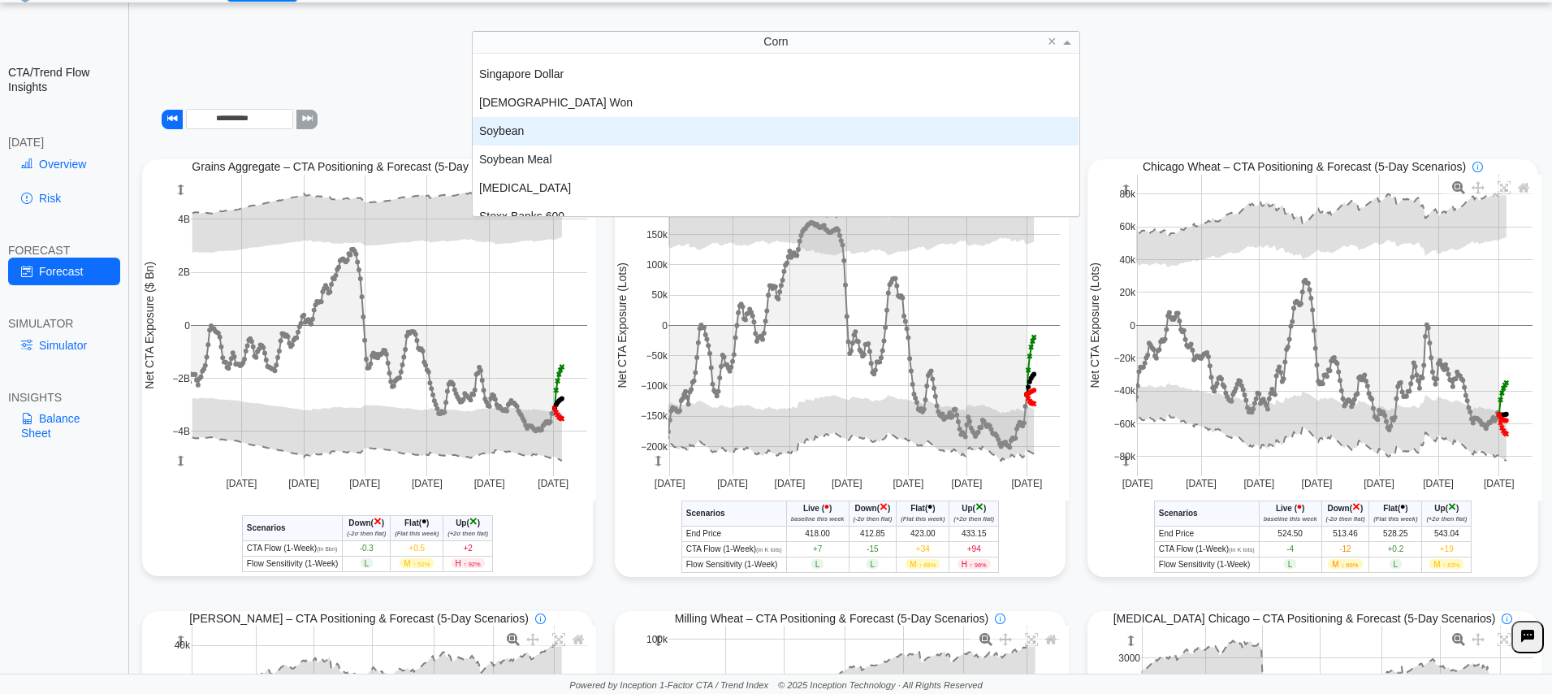
click at [513, 132] on div "Soybean" at bounding box center [776, 131] width 606 height 28
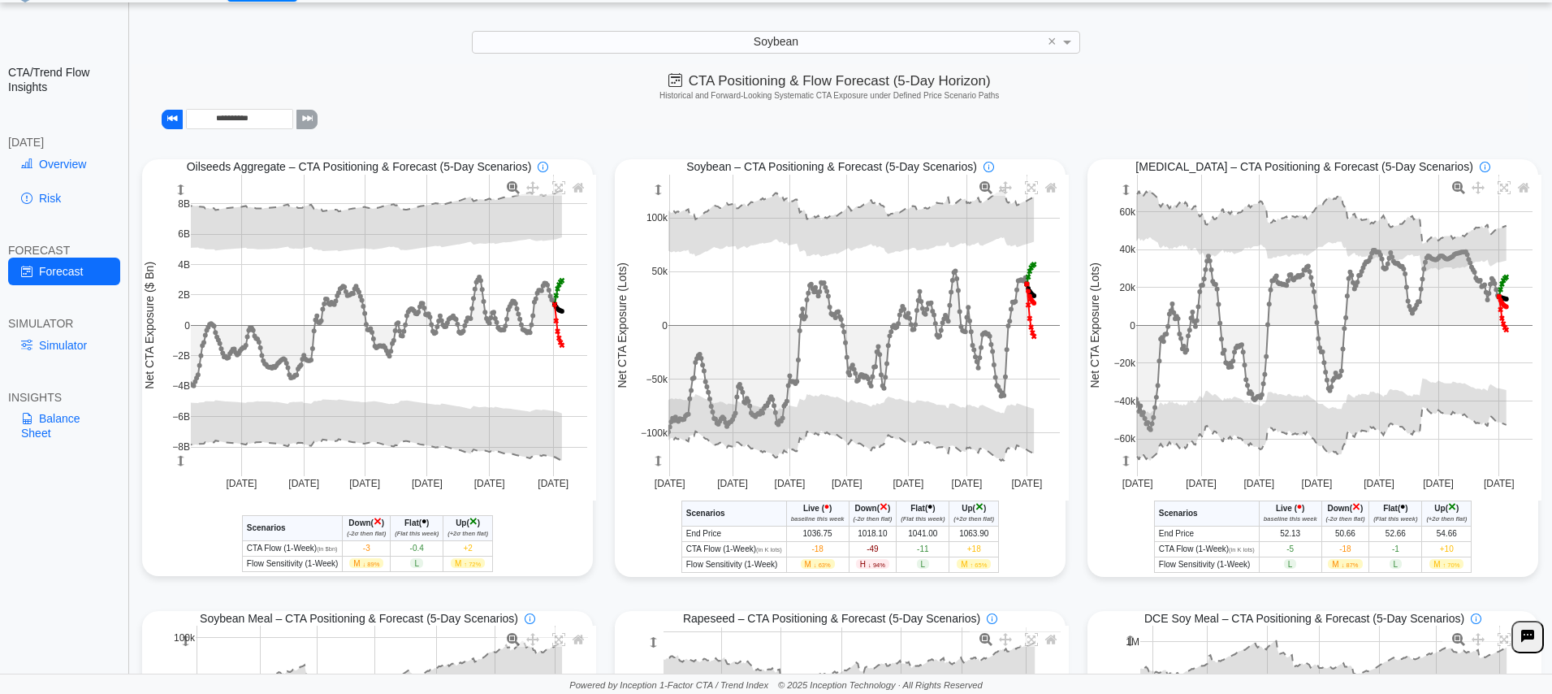
drag, startPoint x: 933, startPoint y: 239, endPoint x: 1055, endPoint y: 315, distance: 143.8
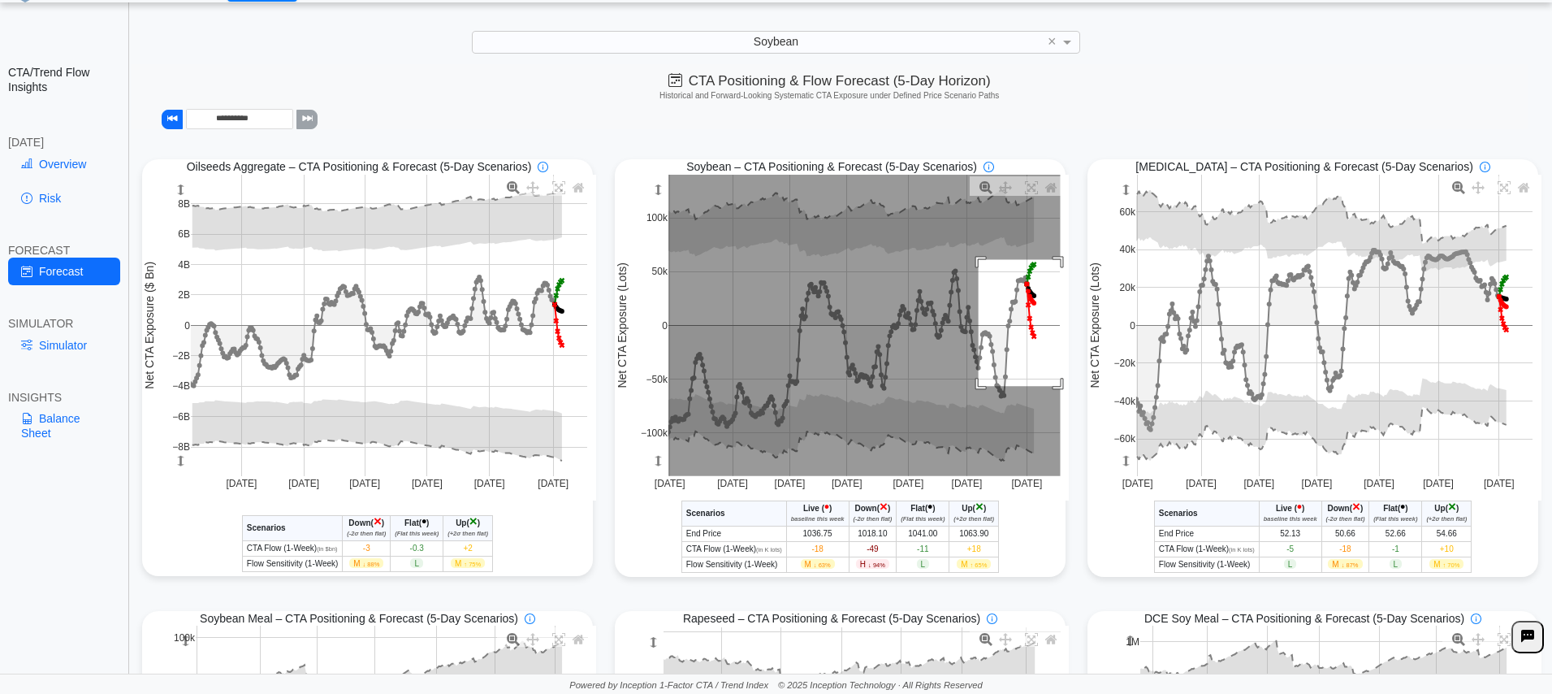
drag, startPoint x: 973, startPoint y: 261, endPoint x: 1056, endPoint y: 387, distance: 151.4
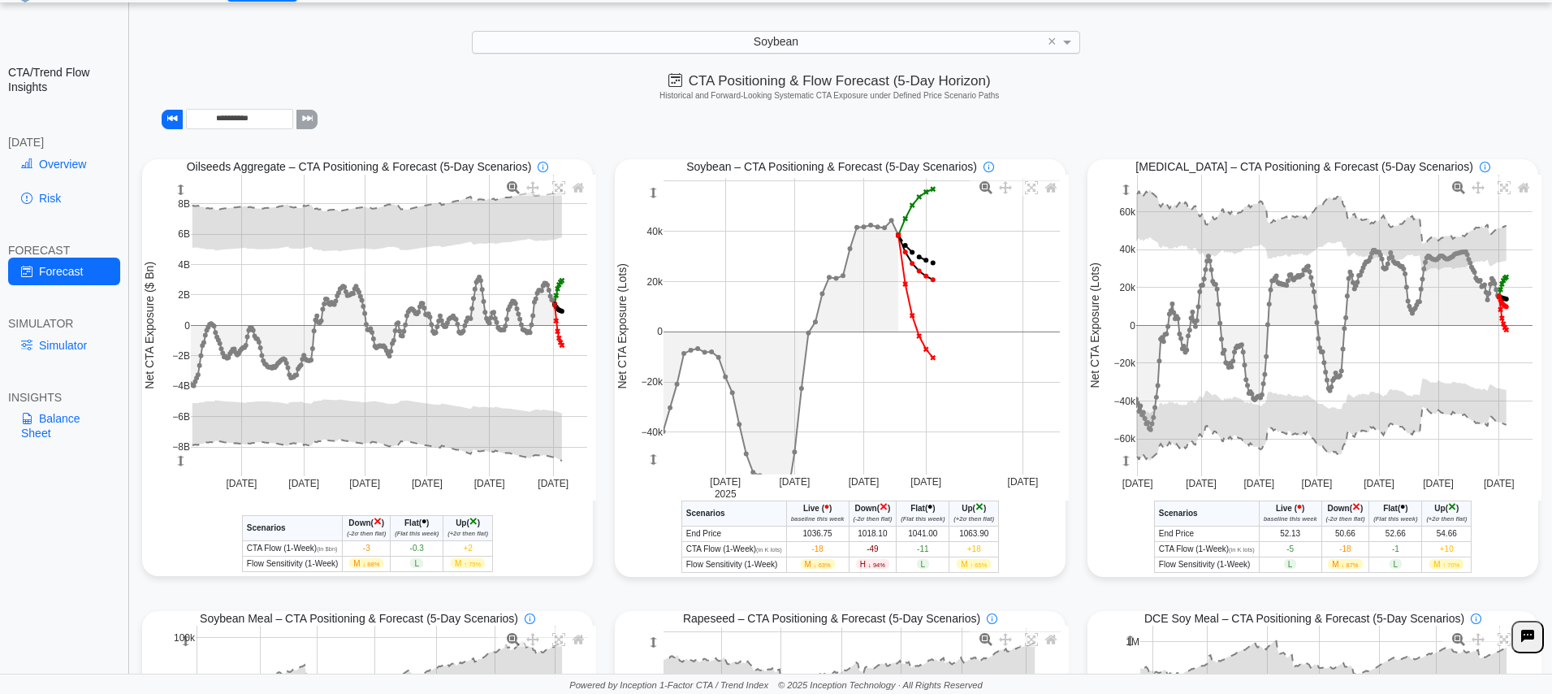
click at [817, 36] on div "Soybean" at bounding box center [776, 42] width 606 height 21
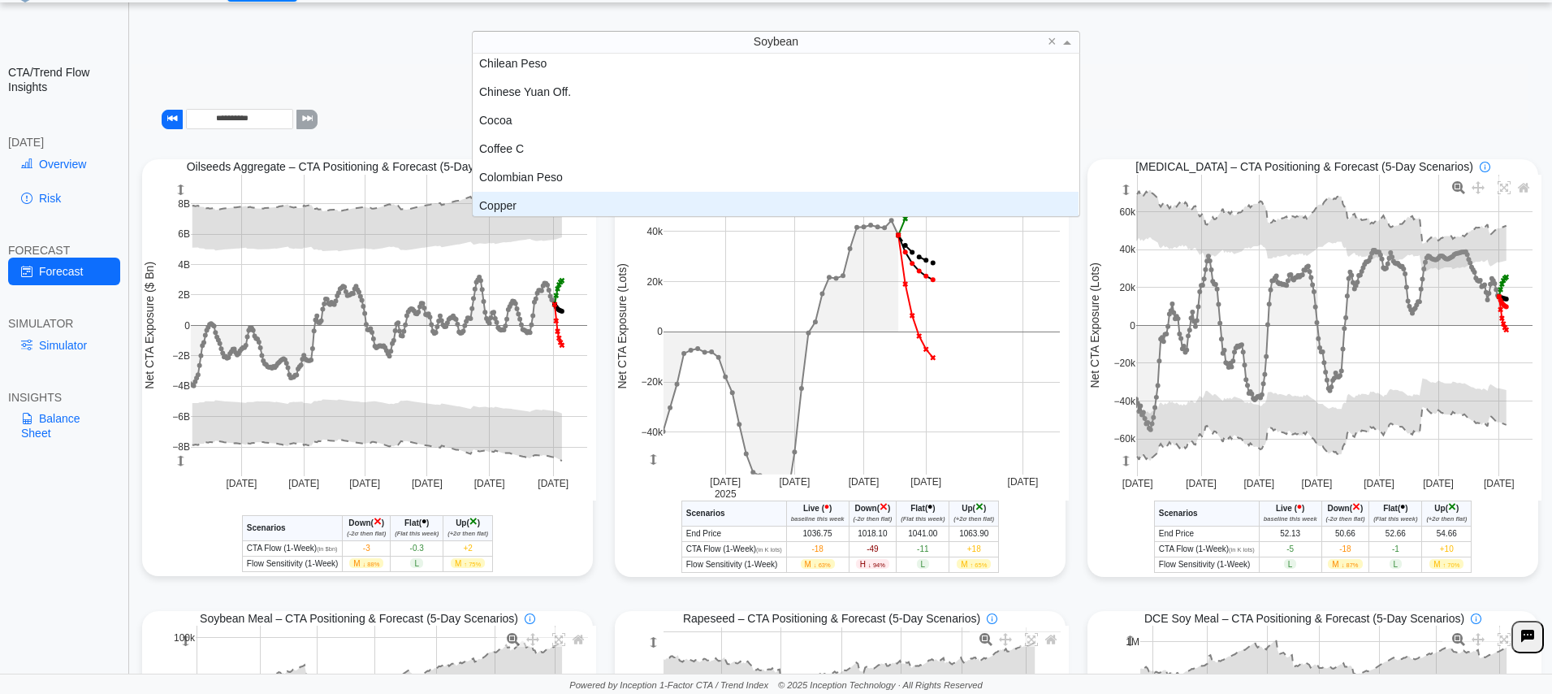
scroll to position [548, 0]
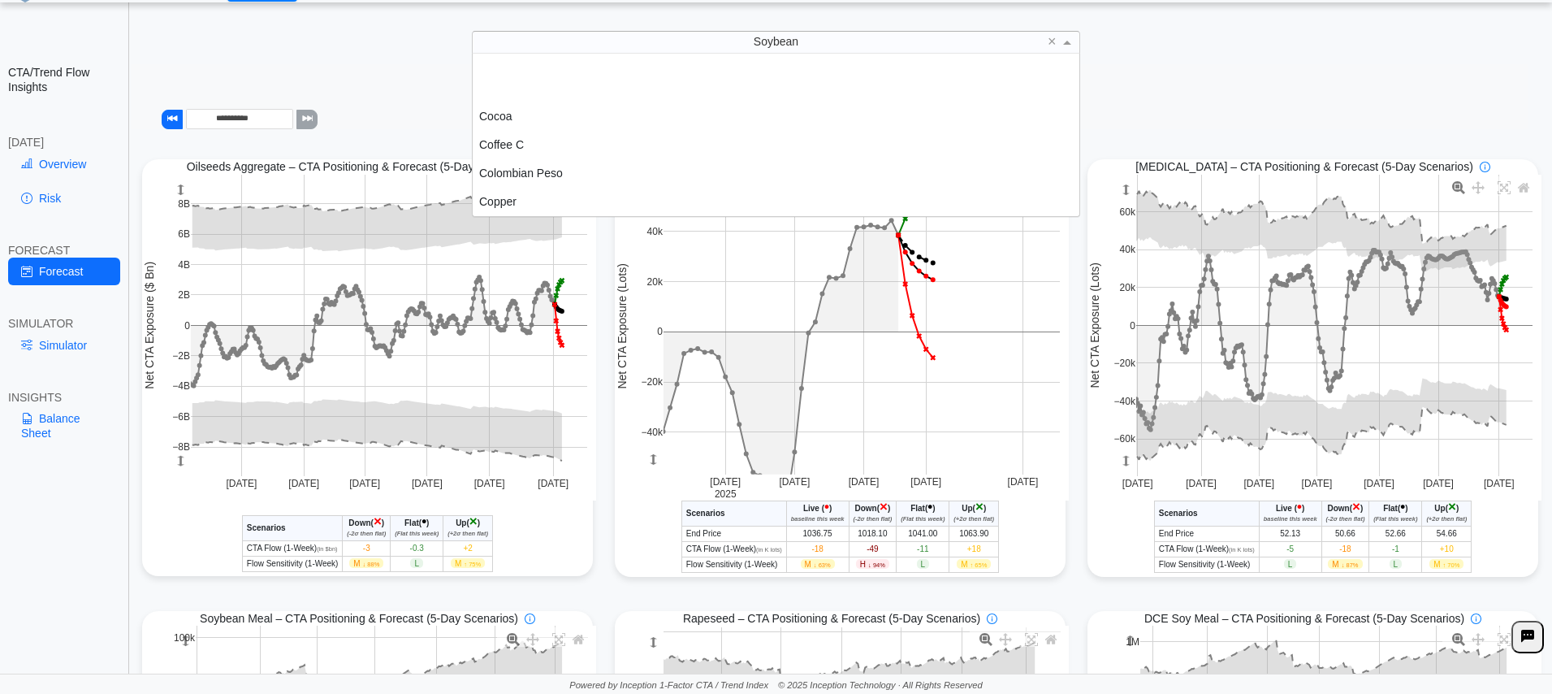
click at [510, 216] on div "Corn" at bounding box center [776, 230] width 606 height 28
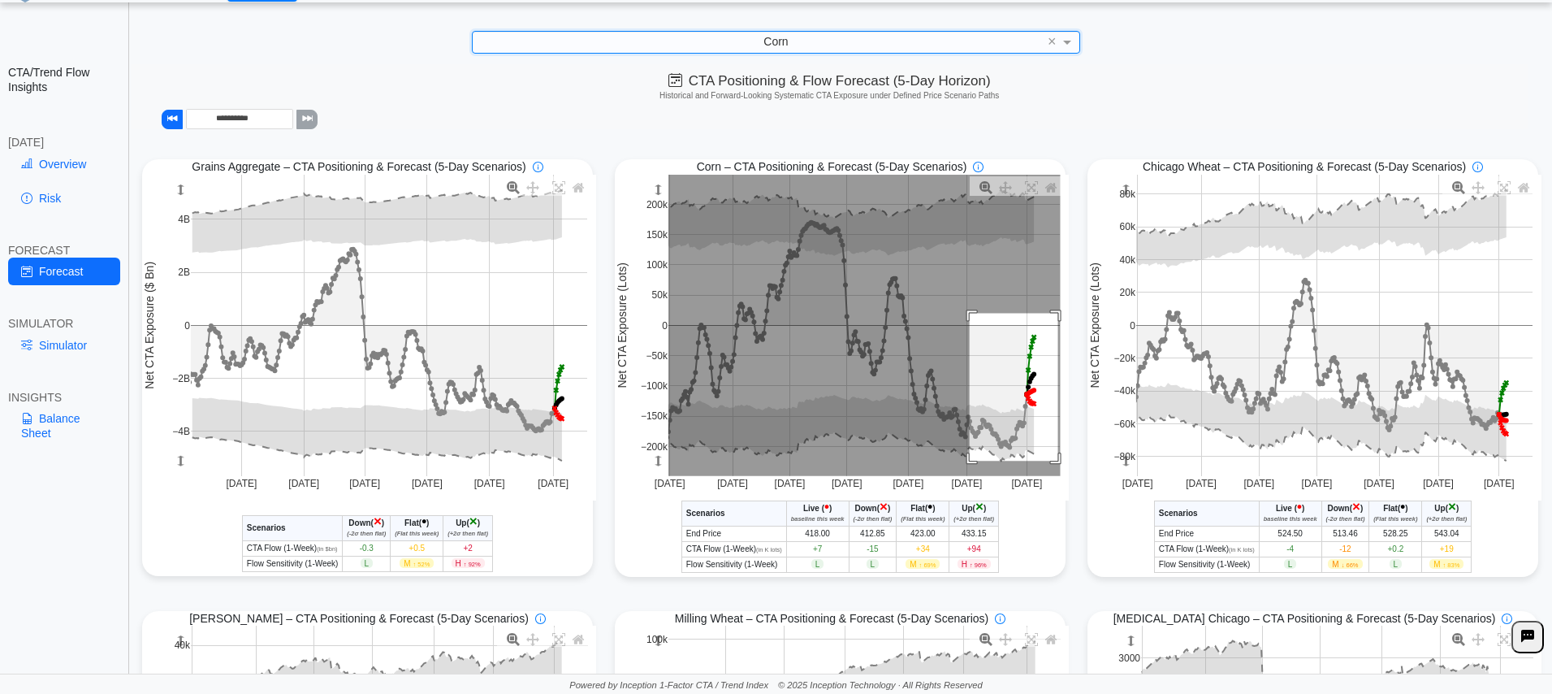
drag, startPoint x: 964, startPoint y: 314, endPoint x: 1053, endPoint y: 460, distance: 170.2
